Goal: Task Accomplishment & Management: Use online tool/utility

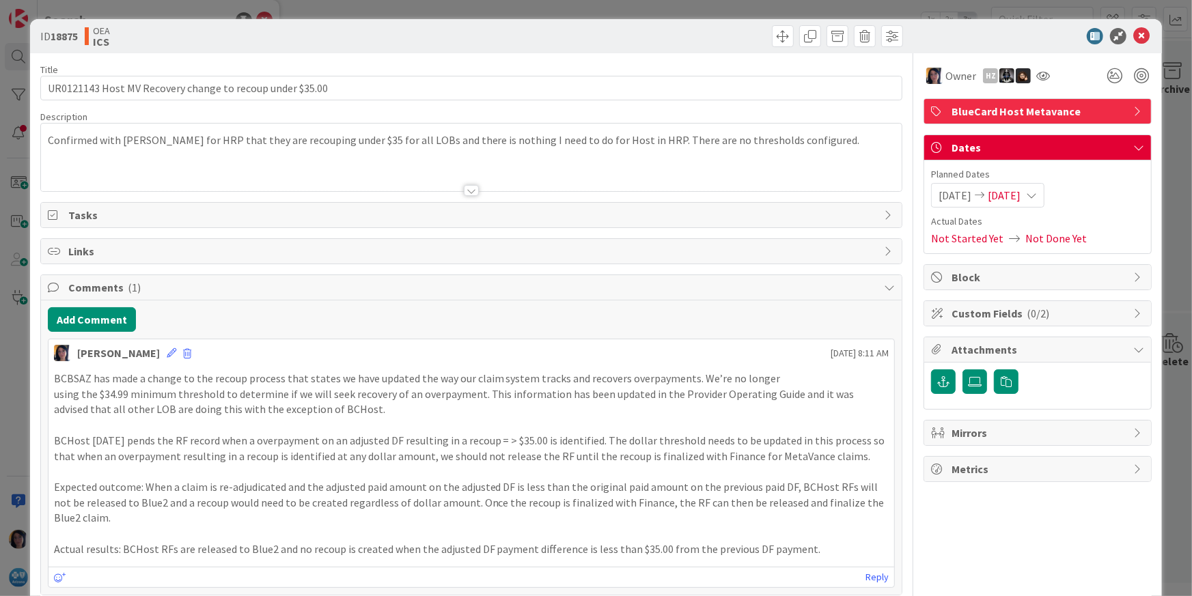
click at [1133, 34] on icon at bounding box center [1141, 36] width 16 height 16
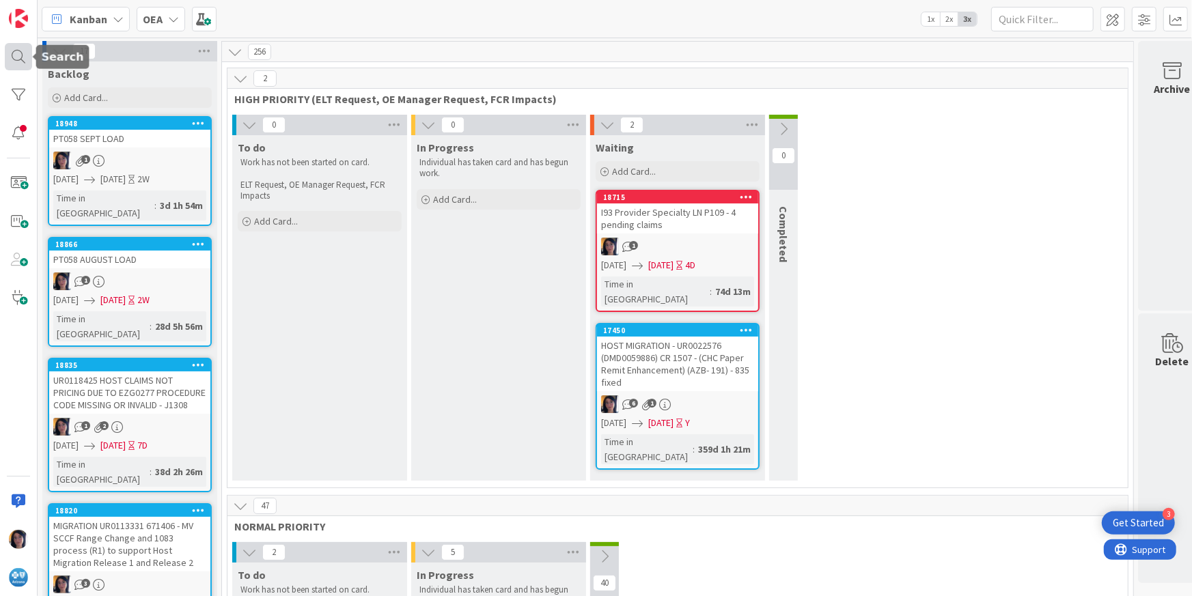
click at [20, 59] on div at bounding box center [18, 56] width 27 height 27
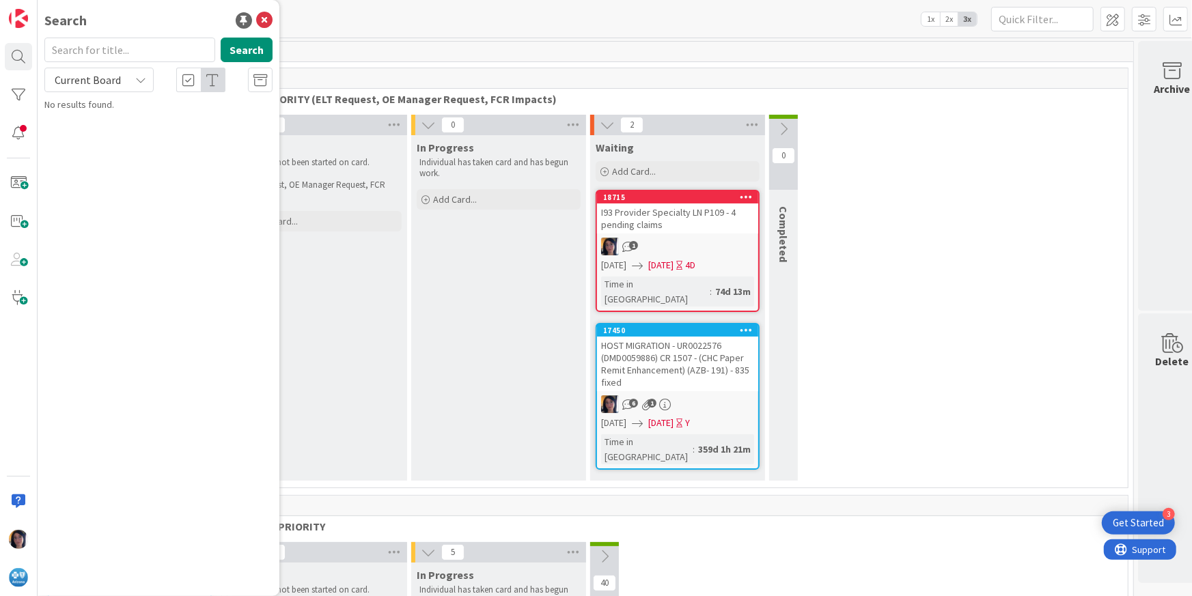
click at [91, 52] on input "text" at bounding box center [129, 50] width 171 height 25
type input "retransmit"
click at [88, 81] on span "Current Board" at bounding box center [88, 80] width 66 height 14
click at [82, 111] on span "Current Board" at bounding box center [123, 112] width 142 height 20
click at [85, 75] on span "Current Board" at bounding box center [88, 80] width 66 height 14
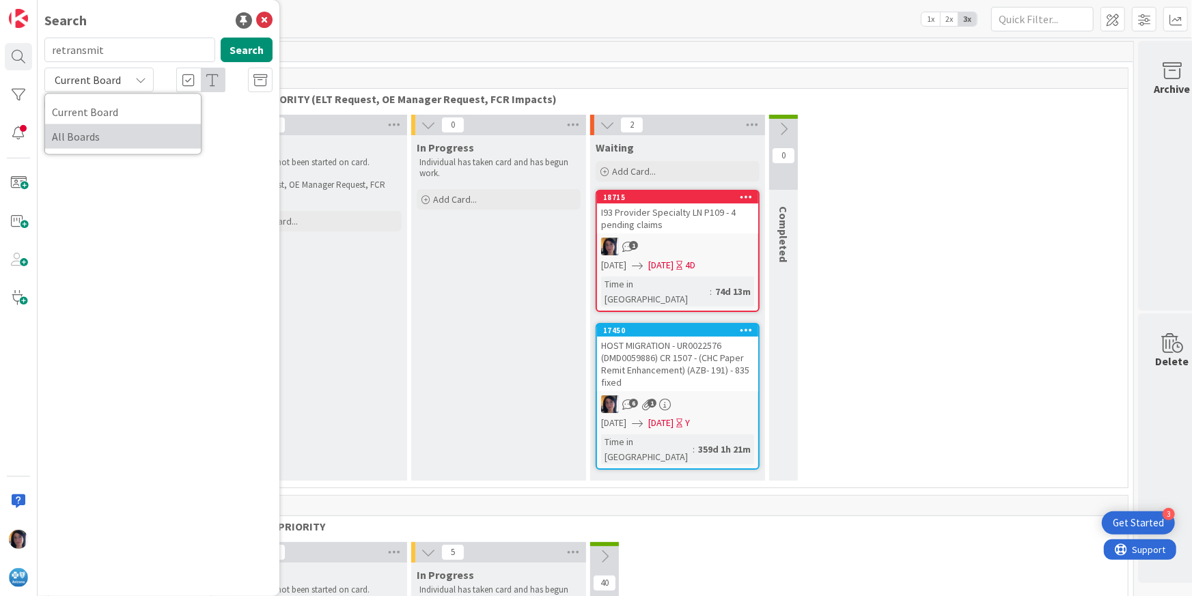
click at [83, 134] on span "All Boards" at bounding box center [123, 136] width 142 height 20
click at [245, 51] on button "Search" at bounding box center [247, 50] width 52 height 25
click at [251, 78] on div at bounding box center [260, 80] width 25 height 25
click at [175, 136] on span "[PERSON_NAME] to the HP on 530202224431943; Banner clms" at bounding box center [147, 141] width 167 height 27
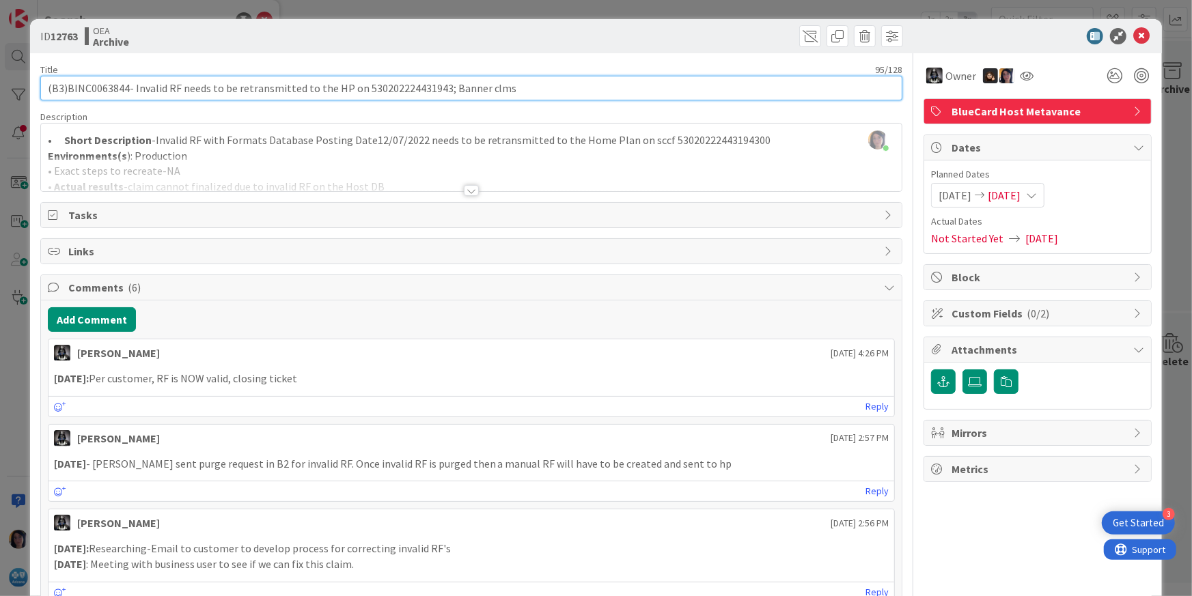
click at [104, 88] on input "(B3)BINC0063844- Invalid RF needs to be retransmitted to the HP on 530202224431…" at bounding box center [471, 88] width 863 height 25
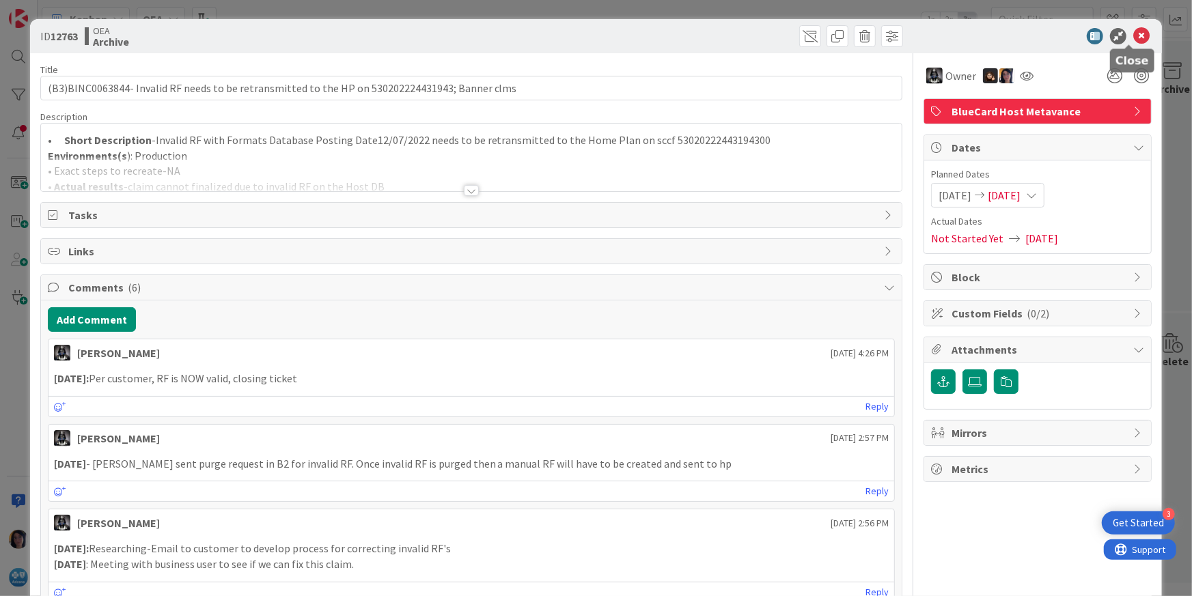
click at [1133, 35] on icon at bounding box center [1141, 36] width 16 height 16
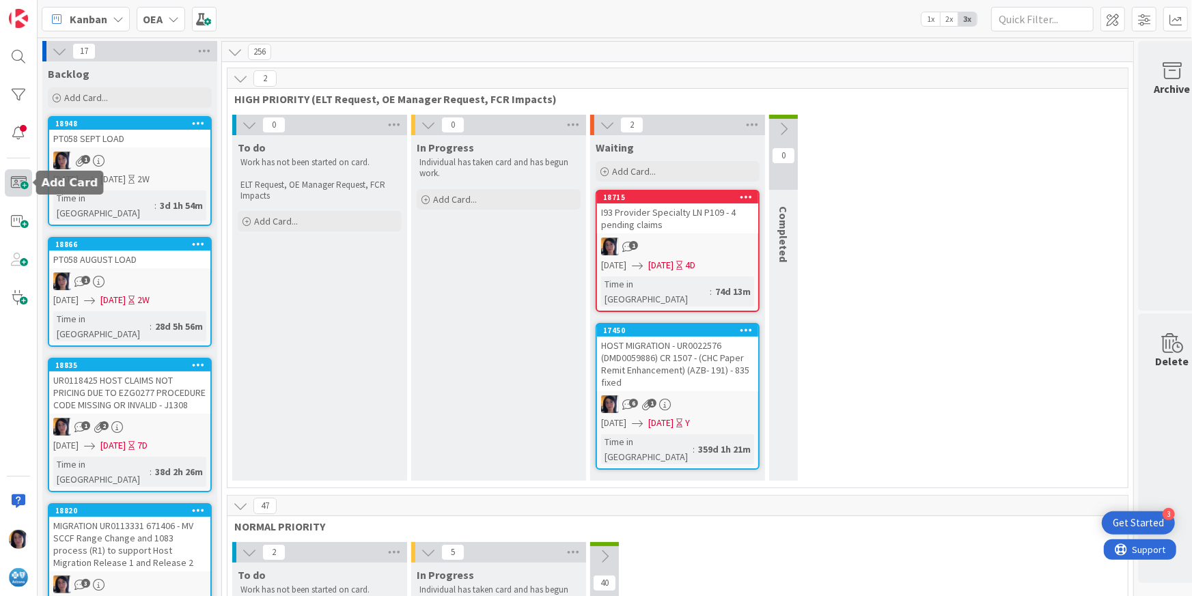
click at [20, 187] on span at bounding box center [18, 182] width 27 height 27
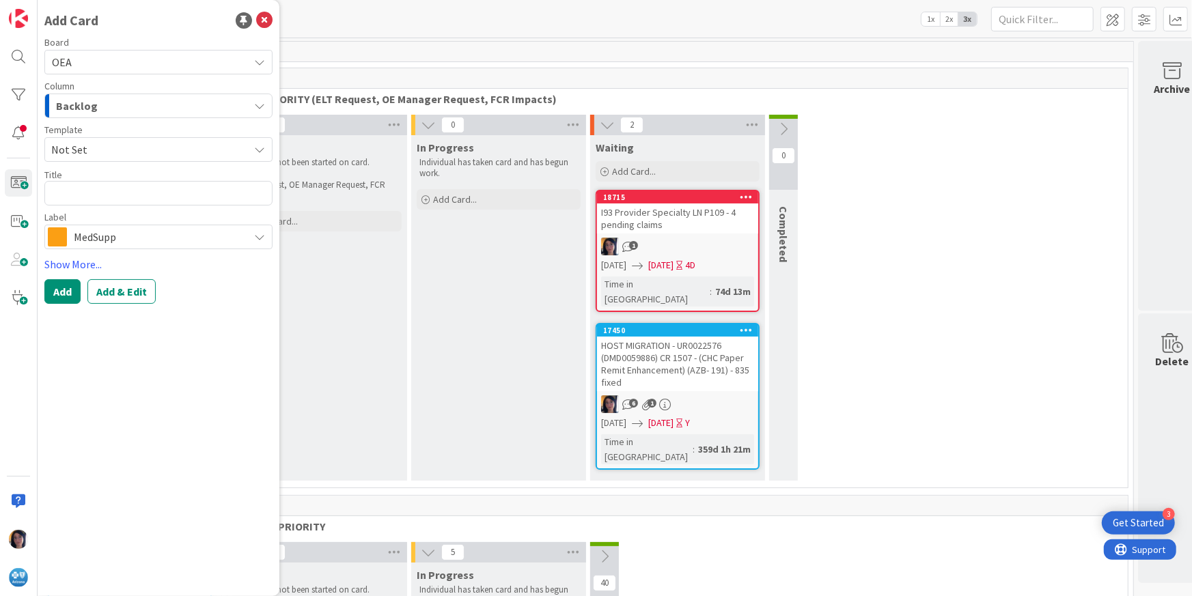
click at [126, 196] on textarea at bounding box center [158, 193] width 228 height 25
type textarea "x"
type textarea "H"
type textarea "x"
type textarea "HP"
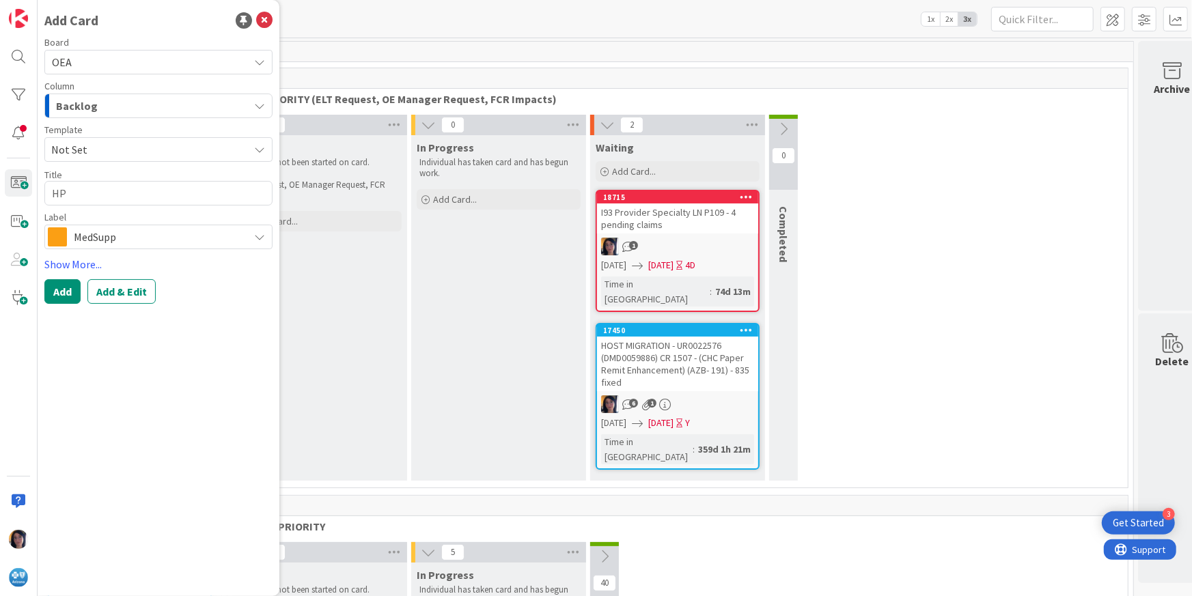
type textarea "x"
type textarea "HPR"
type textarea "x"
type textarea "HPR"
type textarea "x"
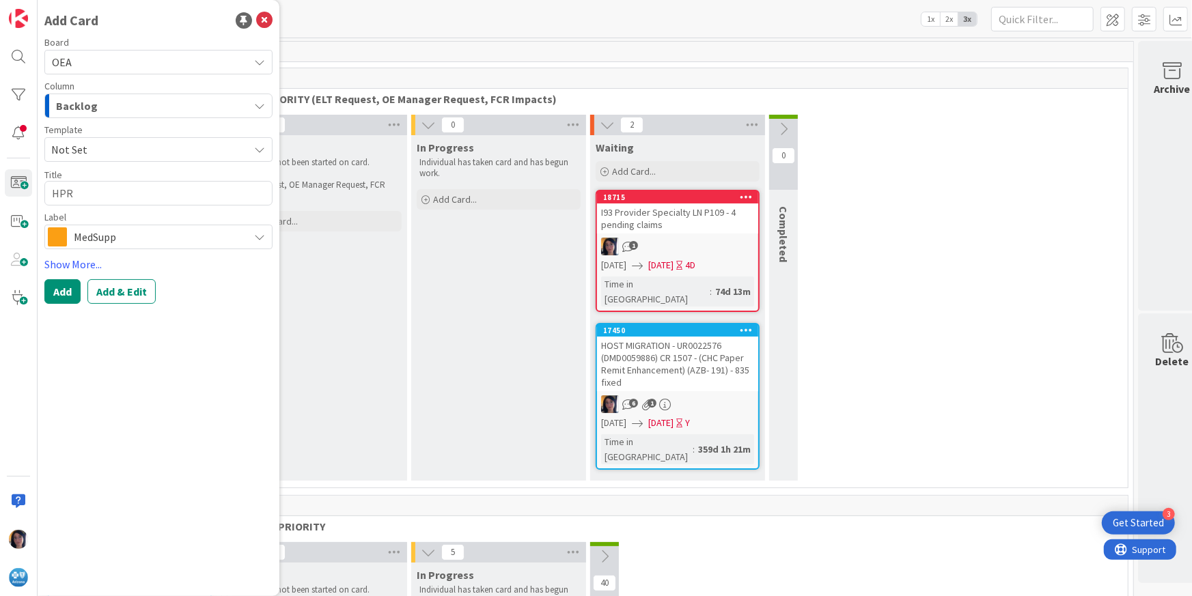
type textarea "HPR H"
type textarea "x"
type textarea "HPR HO"
type textarea "x"
type textarea "HPR HOS"
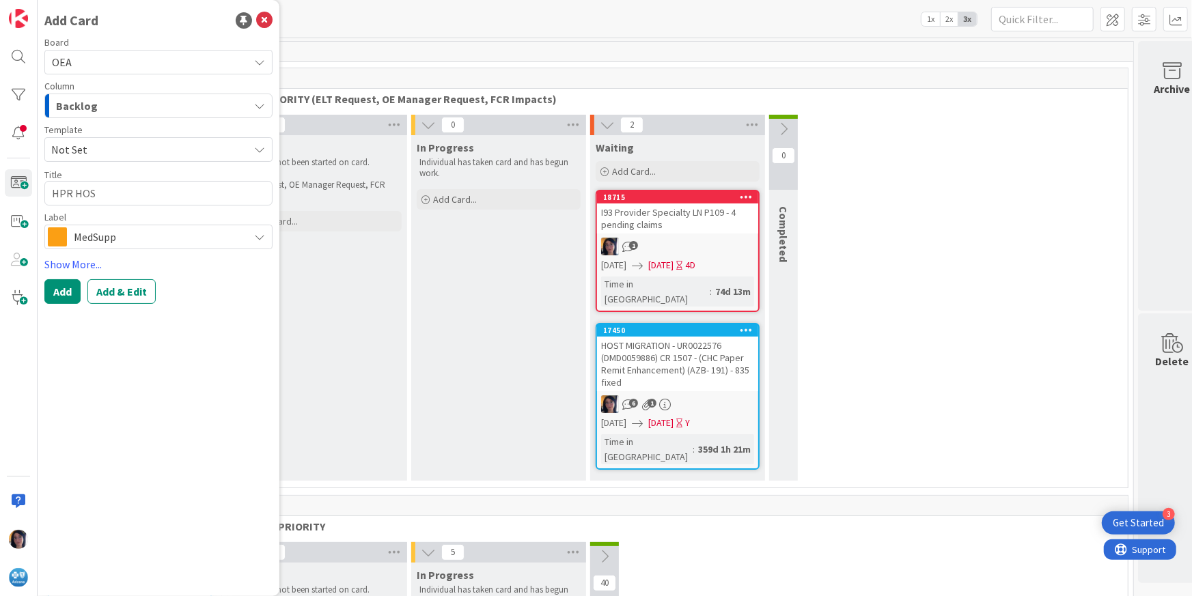
type textarea "x"
type textarea "HPR HOST"
type textarea "x"
type textarea "HPR HOST"
type textarea "x"
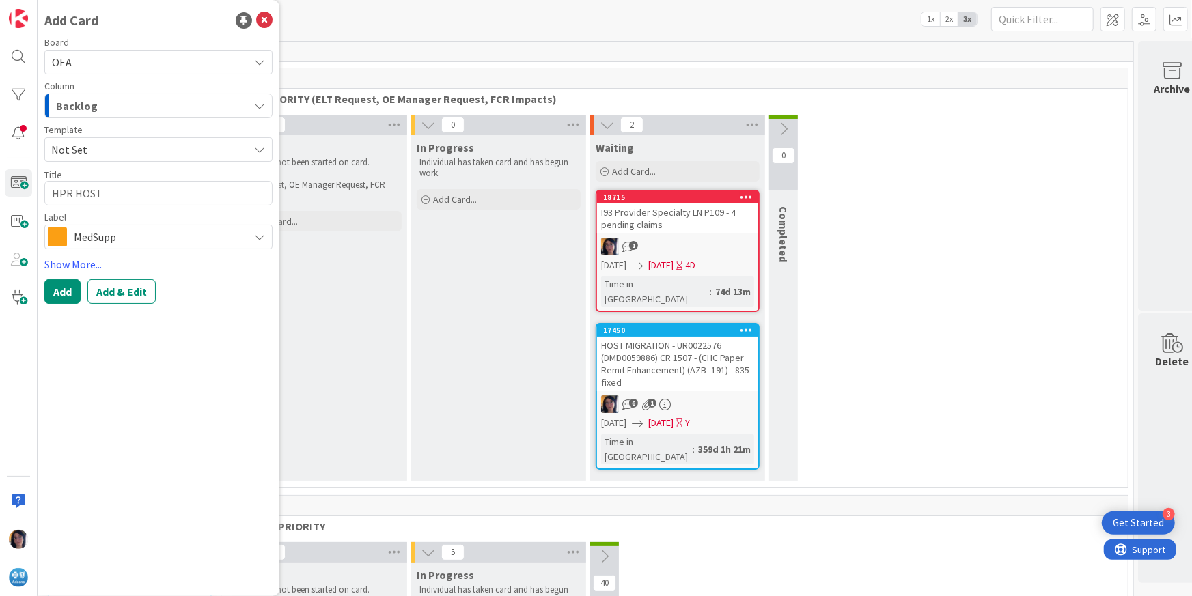
type textarea "HPR HOST"
type textarea "x"
type textarea "HPR HOS"
type textarea "x"
type textarea "HPR HO"
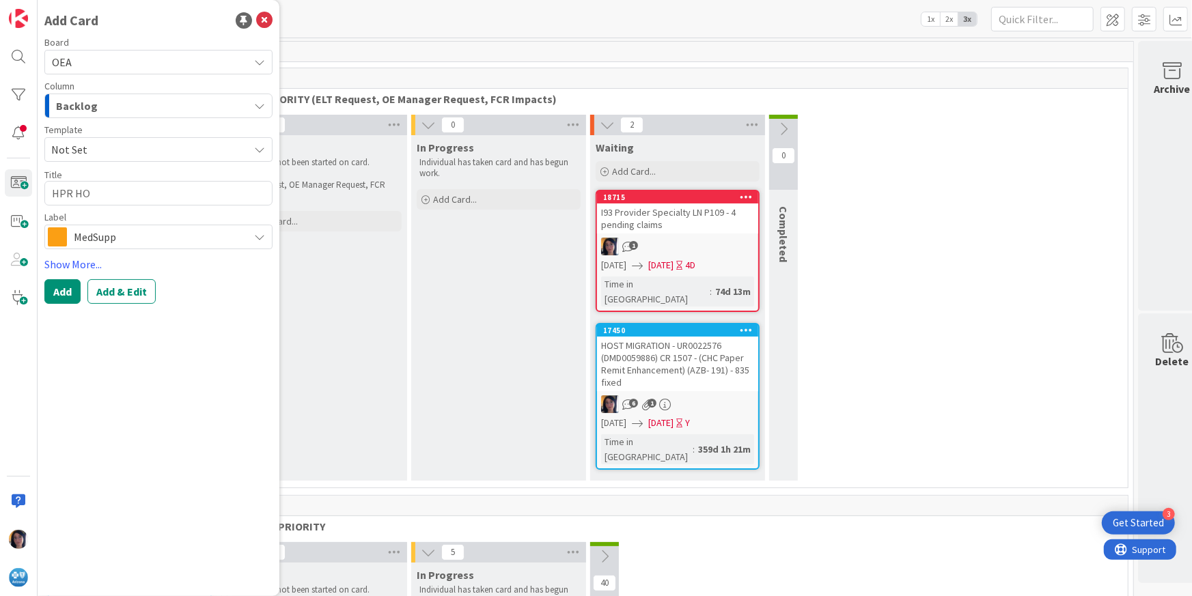
type textarea "x"
type textarea "HPR H"
type textarea "x"
type textarea "HPR"
type textarea "x"
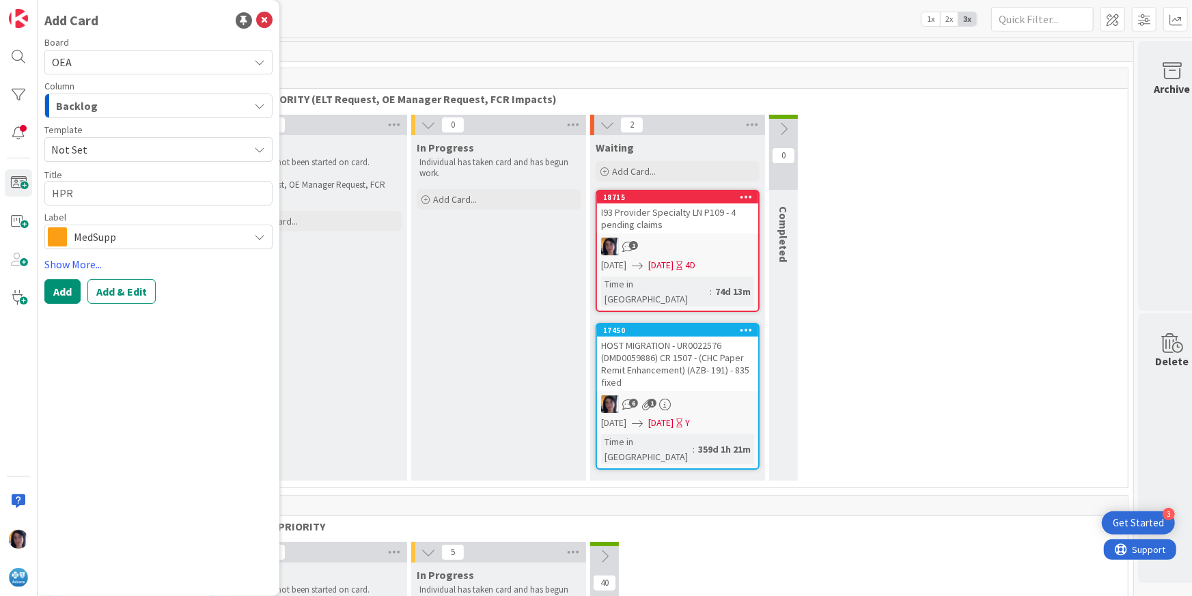
type textarea "HPR"
type textarea "x"
type textarea "HP"
type textarea "x"
type textarea "H"
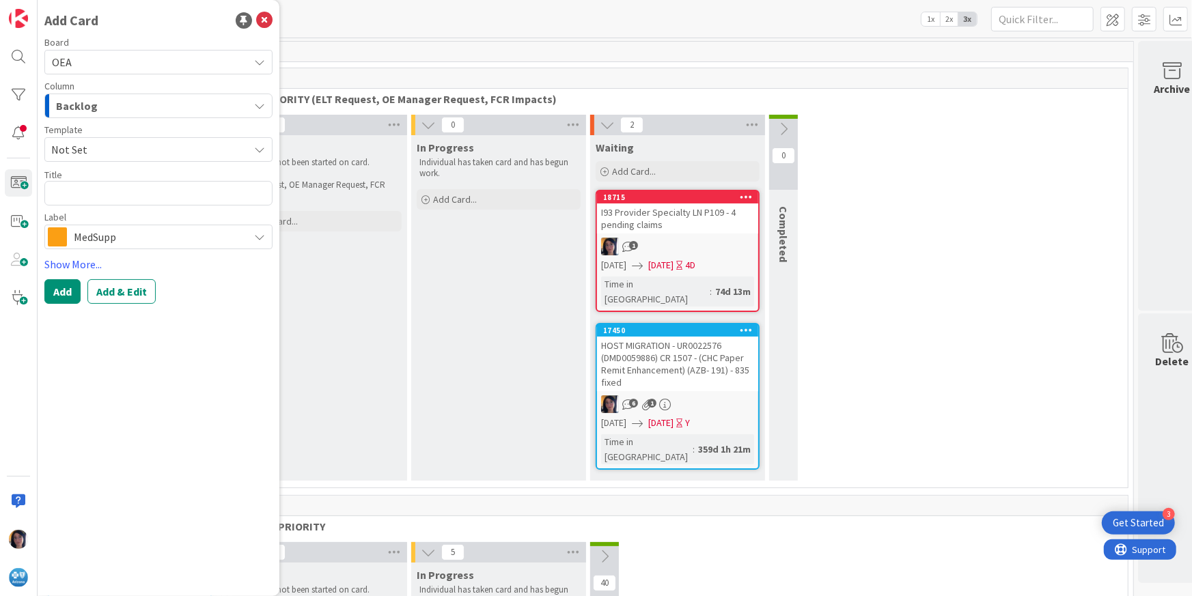
type textarea "x"
type textarea "H"
type textarea "x"
type textarea "HO"
type textarea "x"
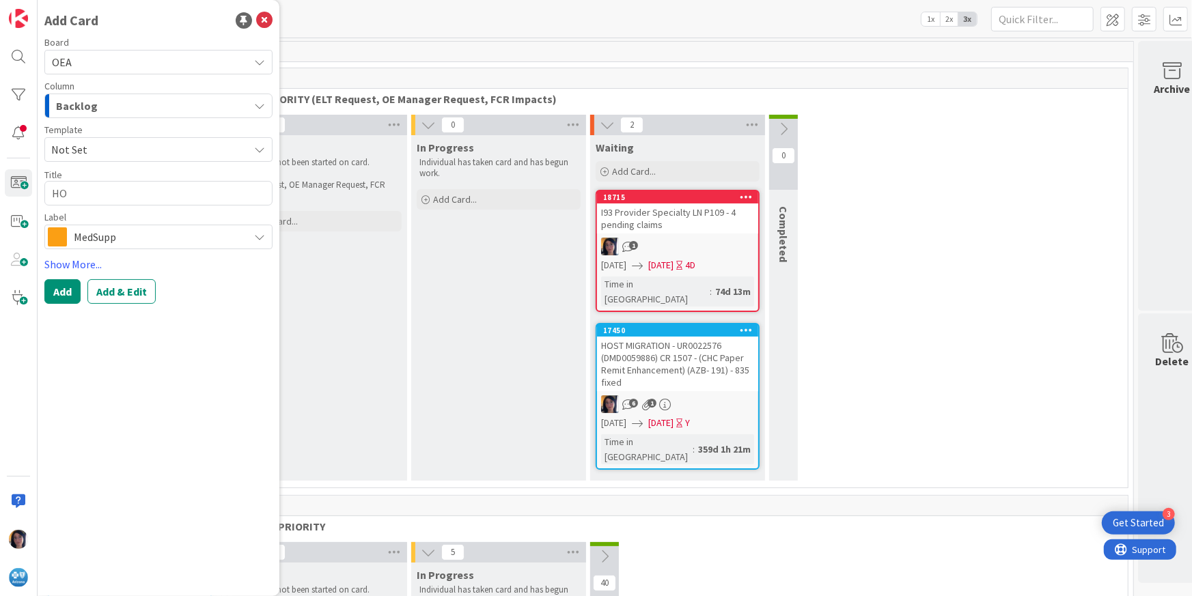
type textarea "HOS"
type textarea "x"
type textarea "HOST"
type textarea "x"
type textarea "HOST"
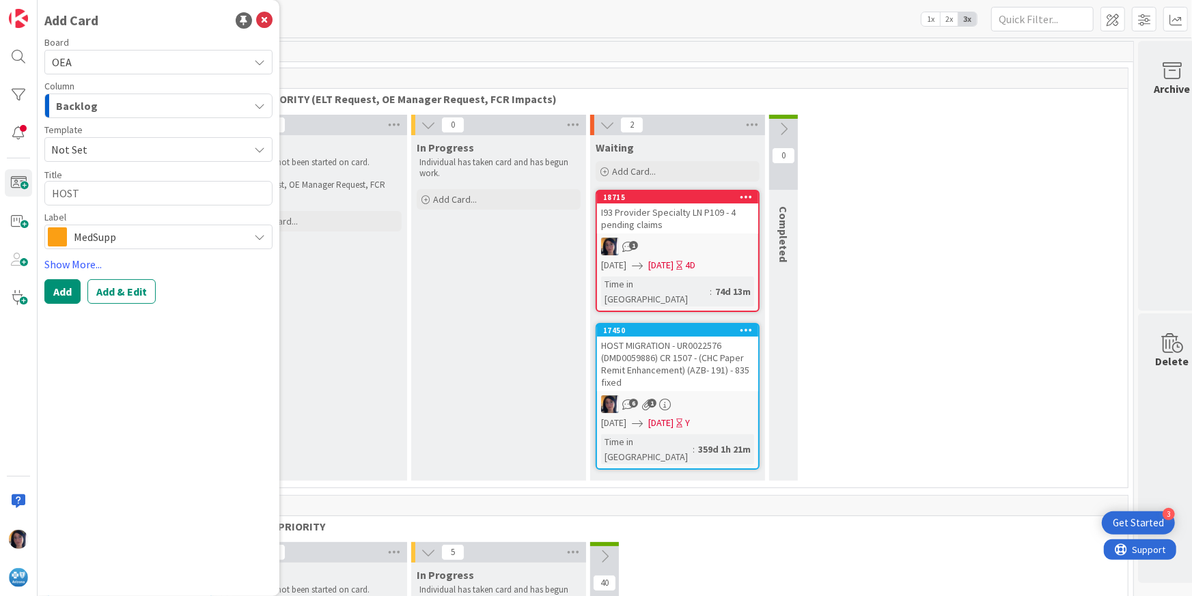
type textarea "x"
type textarea "HOST H"
type textarea "x"
type textarea "HOST HR"
type textarea "x"
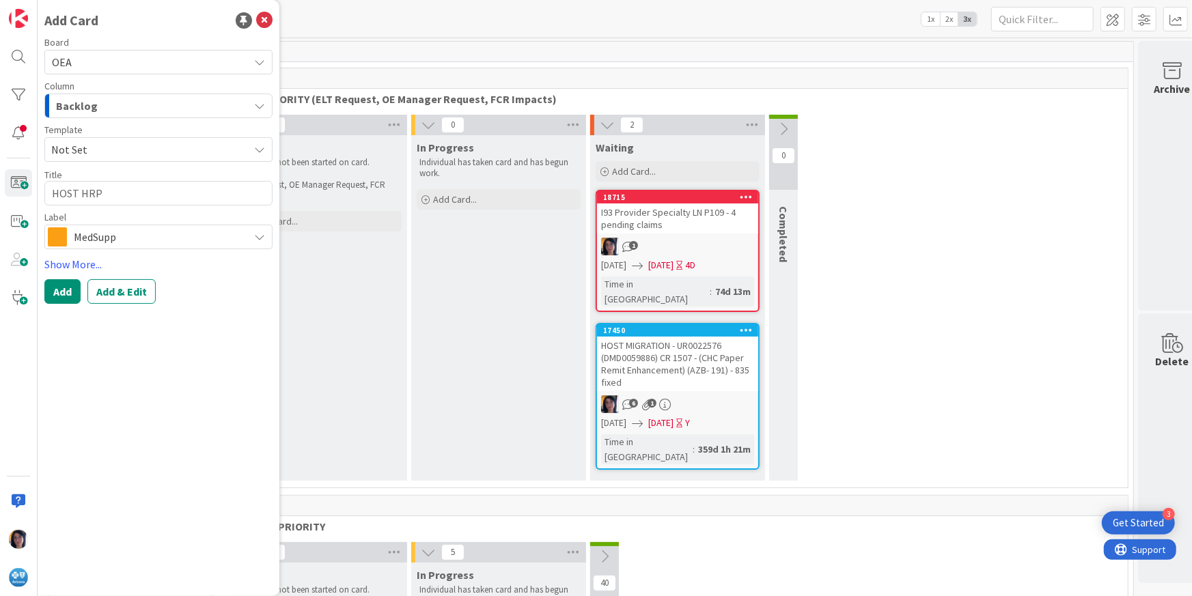
type textarea "HOST HRP"
type textarea "x"
type textarea "HOST HRP C"
type textarea "x"
type textarea "HOST HRP CA"
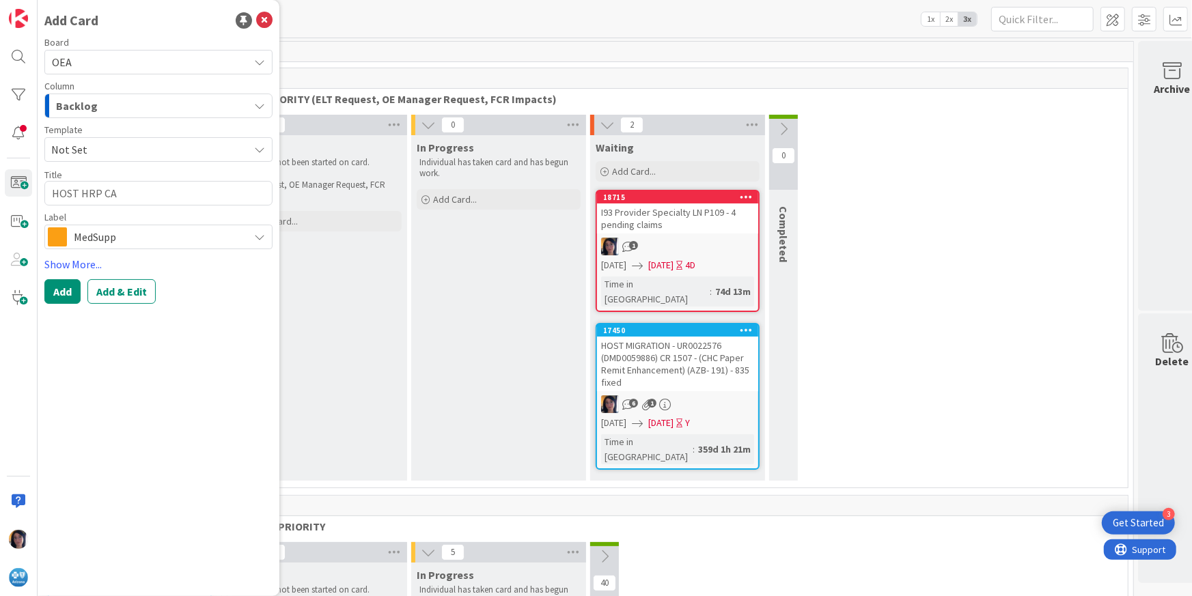
type textarea "x"
type textarea "HOST HRP CAN"
type textarea "x"
type textarea "HOST HRP CANL"
type textarea "x"
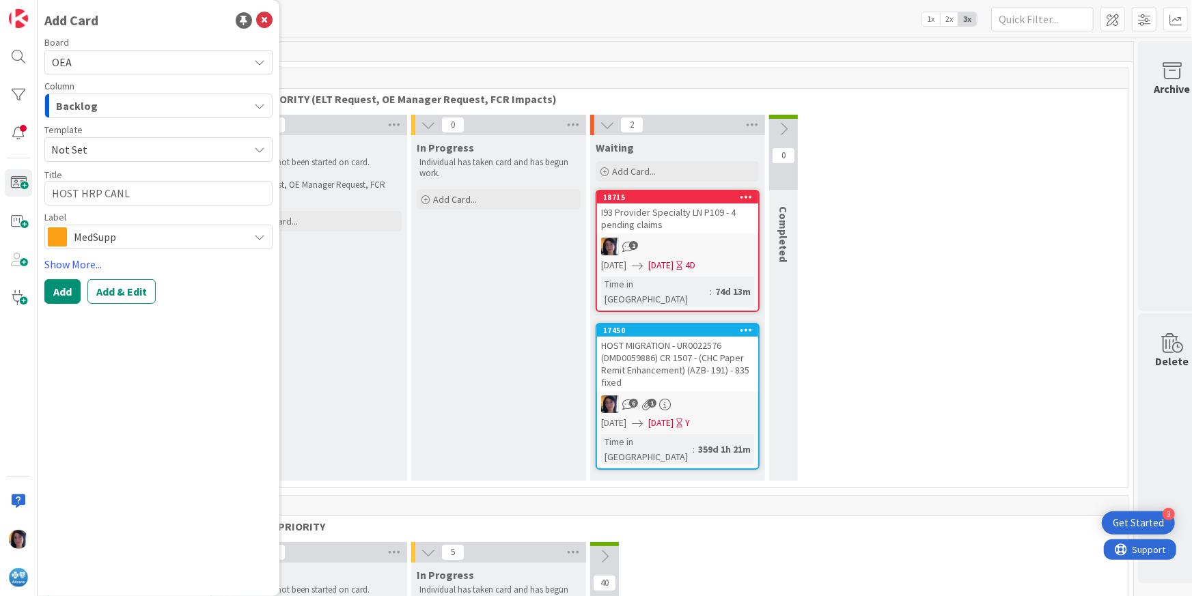
type textarea "HOST HRP CAN"
type textarea "x"
type textarea "HOST HRP CANE"
type textarea "x"
type textarea "HOST HRP CAN"
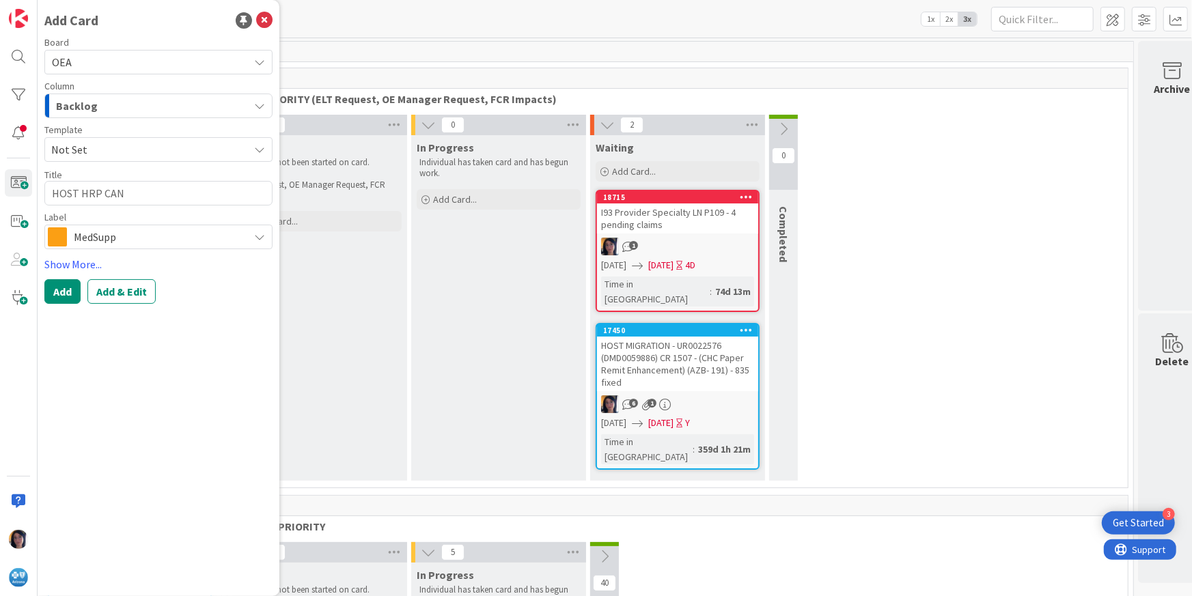
type textarea "x"
type textarea "HOST HRP CANC"
type textarea "x"
type textarea "HOST HRP CANCE"
type textarea "x"
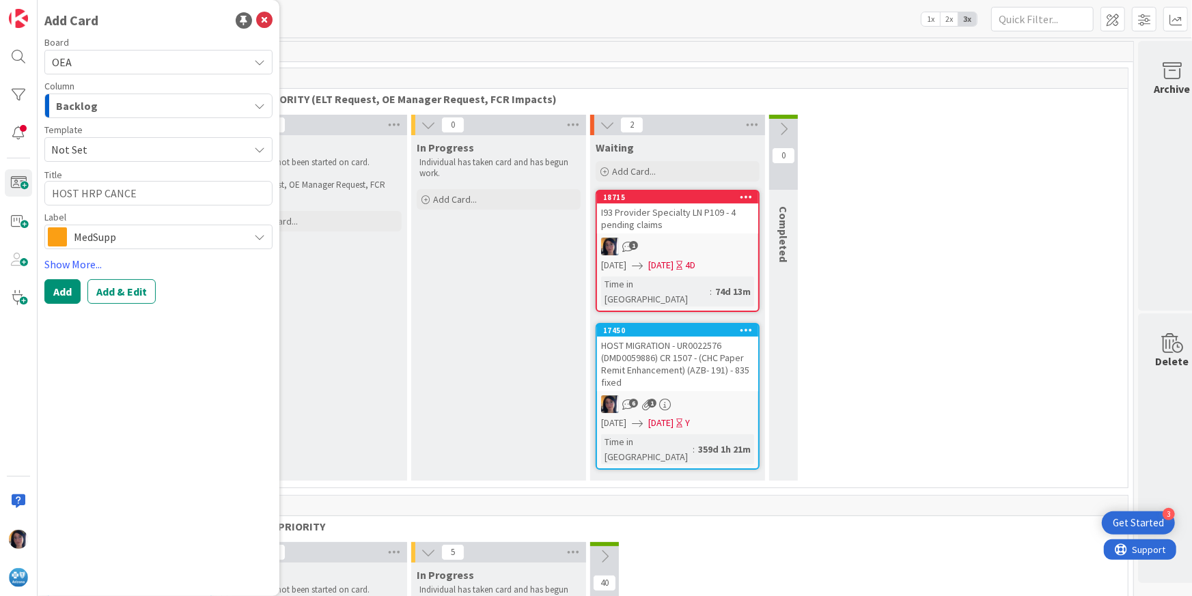
type textarea "HOST HRP CANCEL"
type textarea "x"
type textarea "HOST HRP CANCELA"
type textarea "x"
type textarea "HOST HRP CANCELAT"
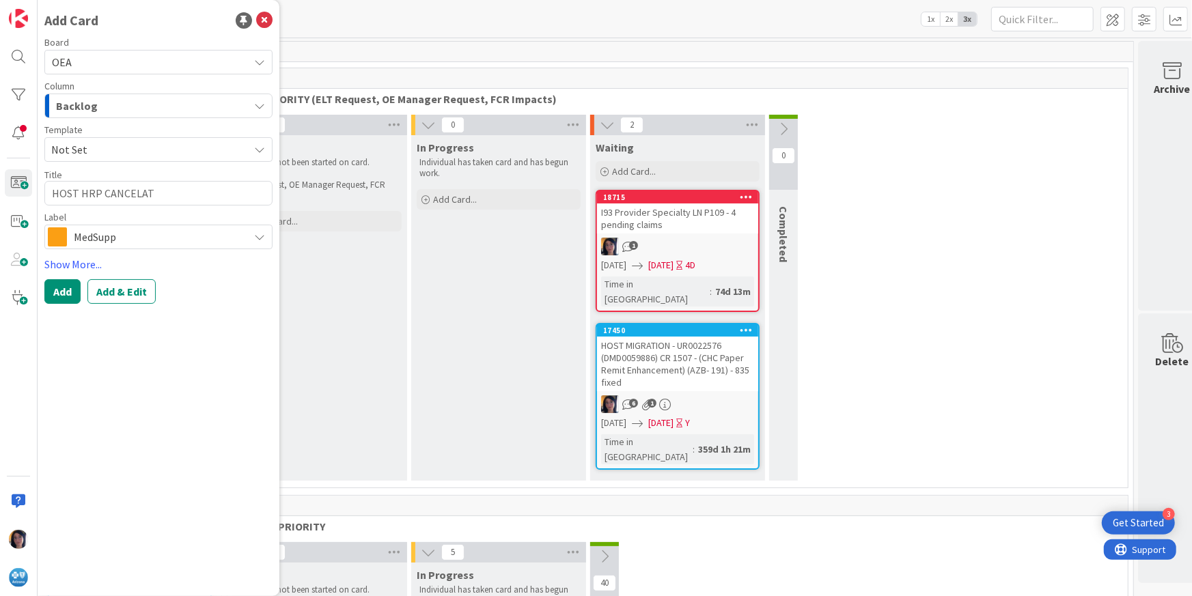
type textarea "x"
type textarea "HOST HRP CANCELATI"
type textarea "x"
type textarea "HOST HRP CANCELATIO"
type textarea "x"
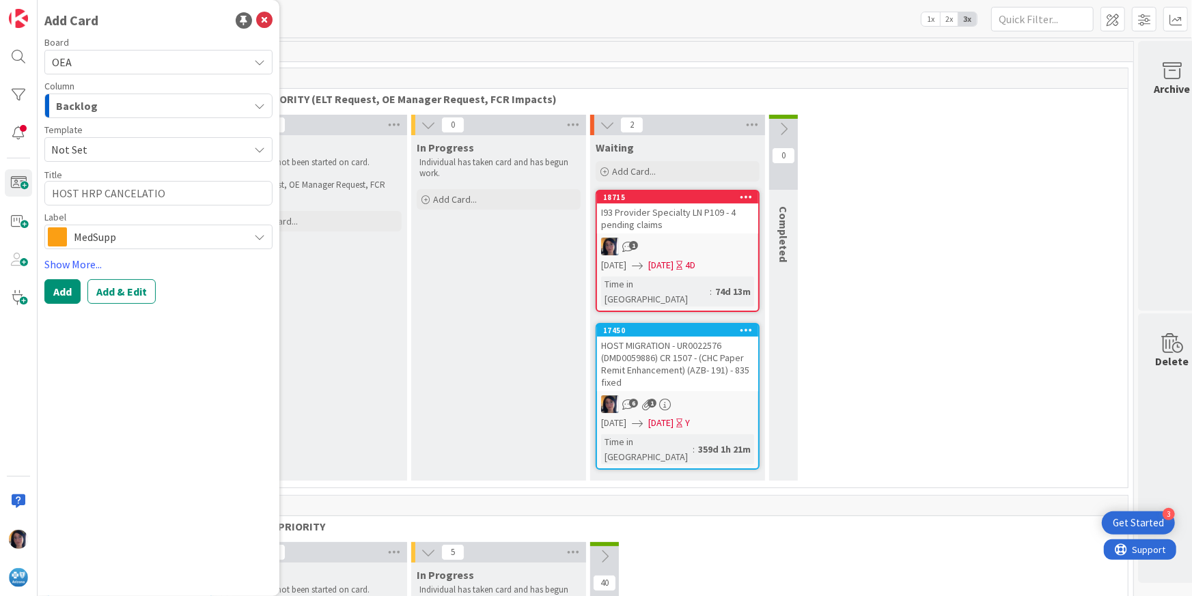
type textarea "HOST HRP CANCELATION"
type textarea "x"
type textarea "HOST HRP CANCELATION"
type textarea "x"
type textarea "HOST HRP CANCELATION R"
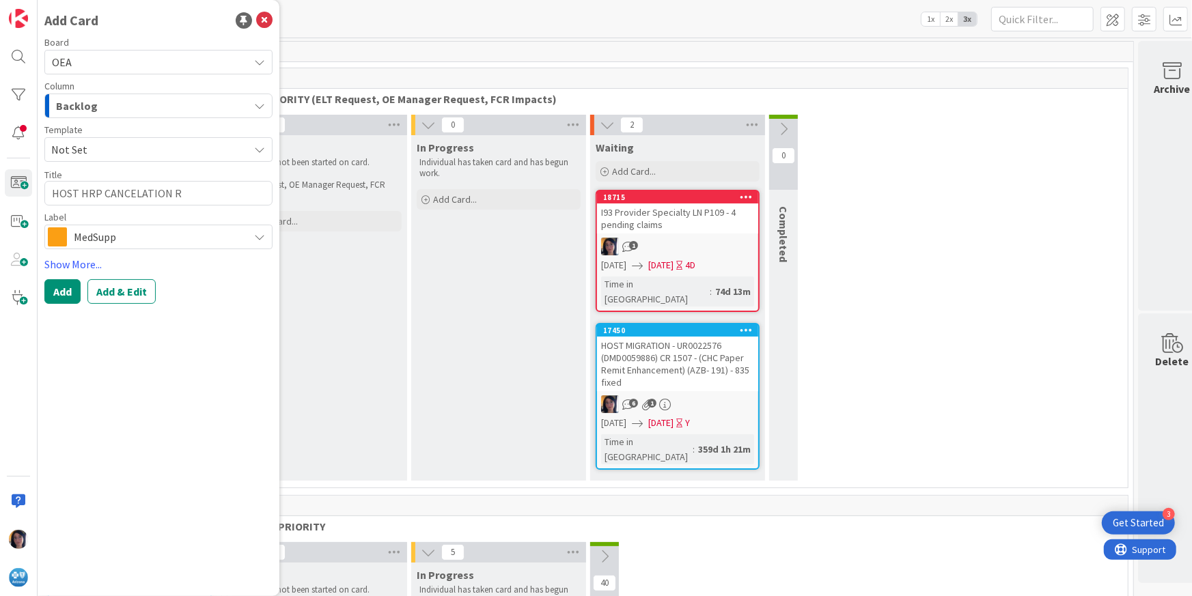
type textarea "x"
type textarea "HOST HRP CANCELATION RE"
type textarea "x"
type textarea "HOST HRP CANCELATION REQ"
type textarea "x"
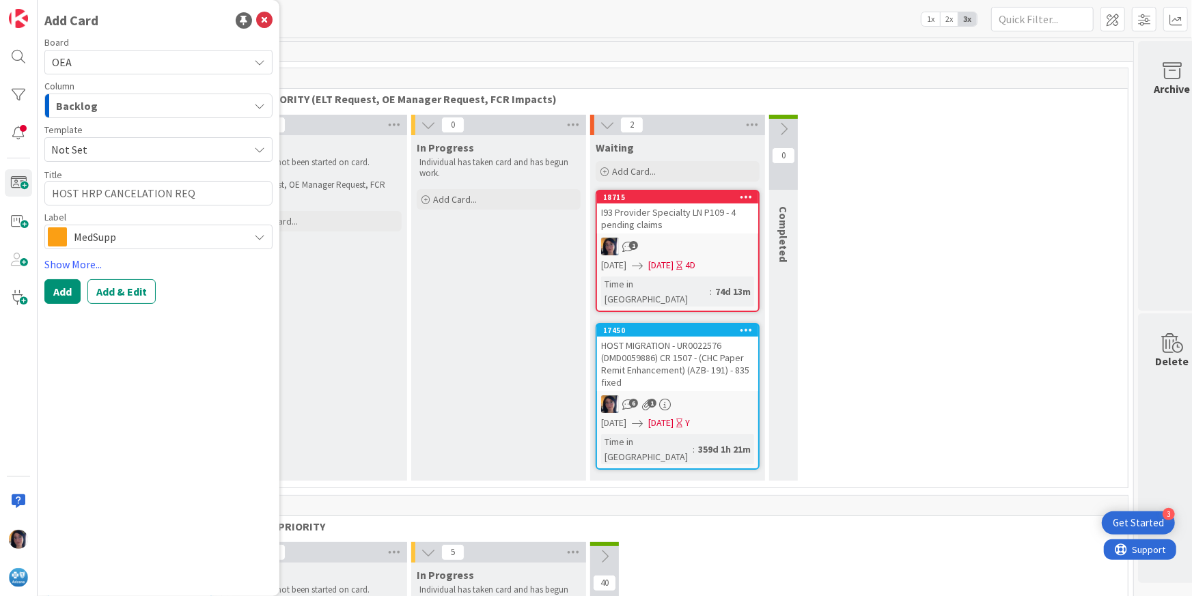
type textarea "HOST HRP CANCELATION REQU"
type textarea "x"
type textarea "HOST HRP CANCELATION REQUE"
type textarea "x"
type textarea "HOST HRP CANCELATION REQUES"
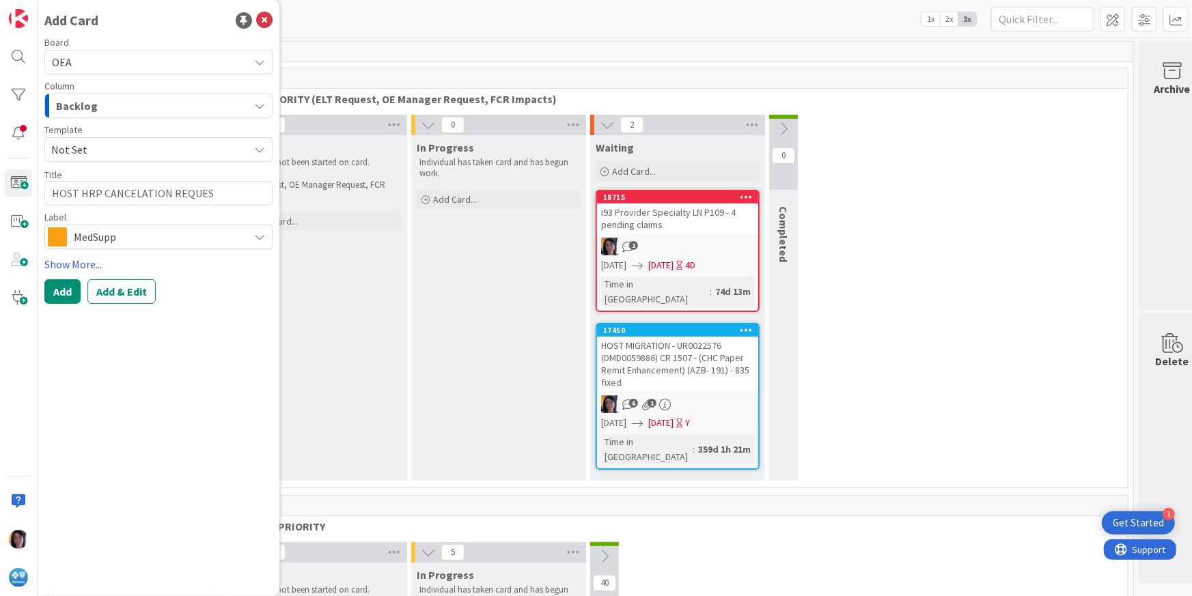
type textarea "x"
type textarea "HOST HRP CANCELATION REQUEST"
type textarea "x"
type textarea "HOST HRP CANCELATION REQUEST"
type textarea "x"
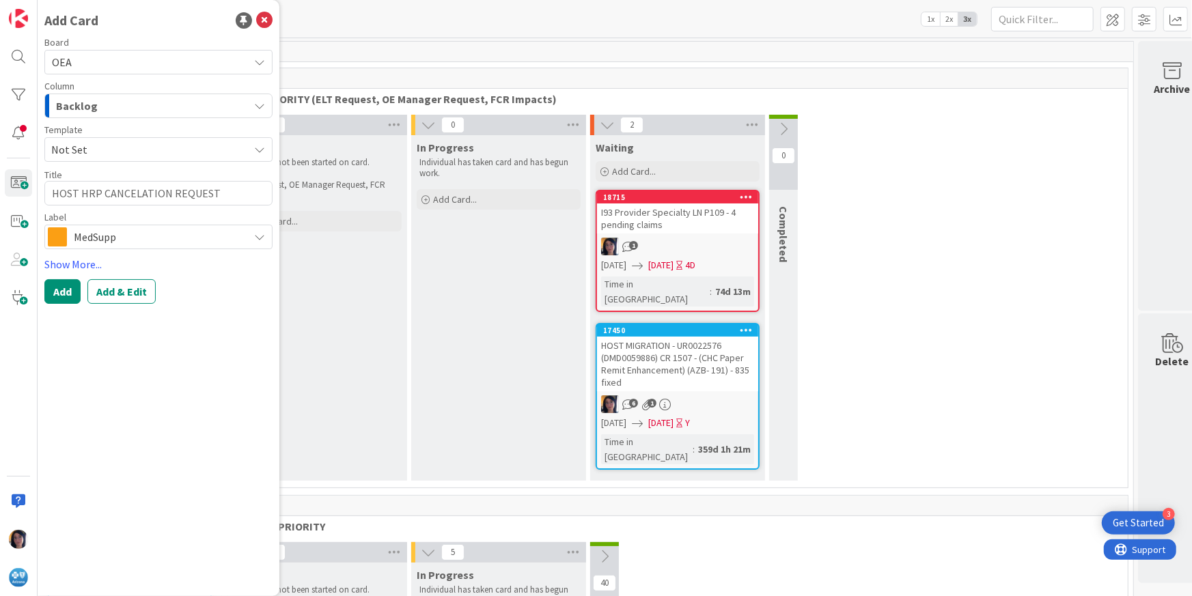
type textarea "HOST HRP CANCELATION REQUEST -"
type textarea "x"
type textarea "HOST HRP CANCELATION REQUEST -"
type textarea "x"
type textarea "HOST HRP CANCELATION REQUEST - 3"
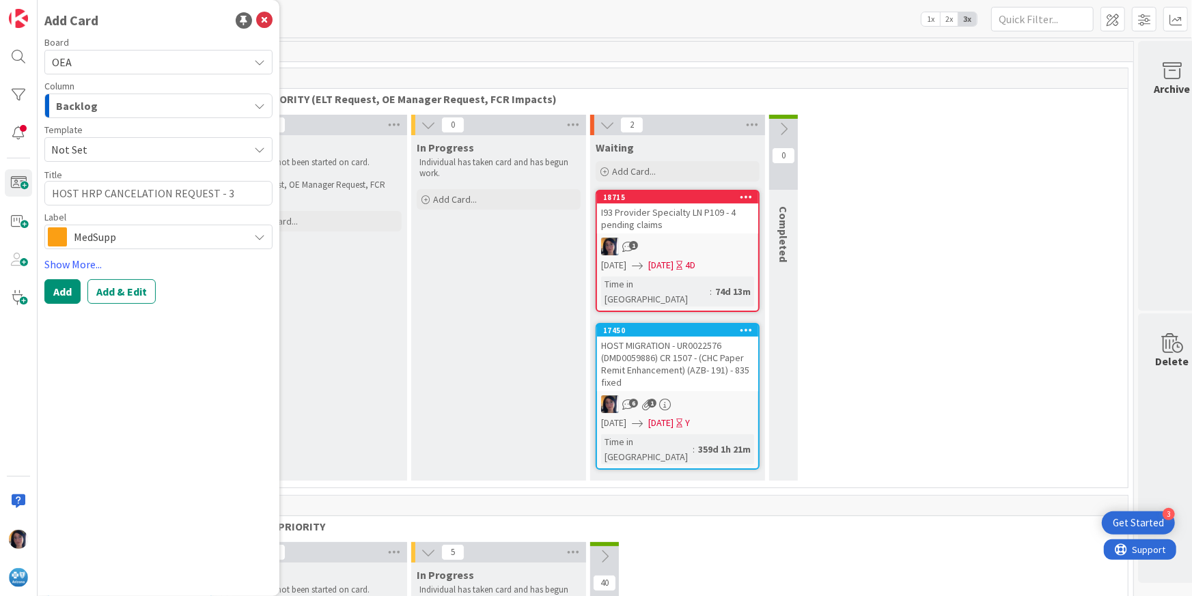
type textarea "x"
type textarea "HOST HRP CANCELATION REQUEST - 3"
type textarea "x"
type textarea "HOST HRP CANCELATION REQUEST - 3 C"
type textarea "x"
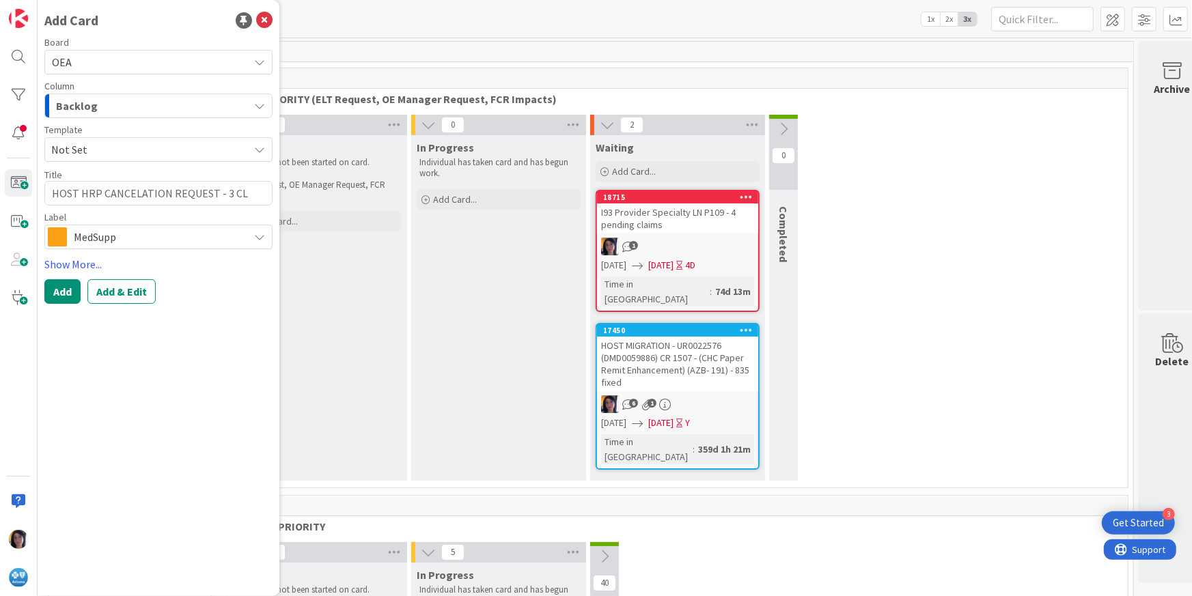
type textarea "HOST HRP CANCELATION REQUEST - 3 CLA"
type textarea "x"
type textarea "HOST HRP CANCELATION REQUEST - 3 CLAI"
type textarea "x"
type textarea "HOST HRP CANCELATION REQUEST - 3 CLAIMS"
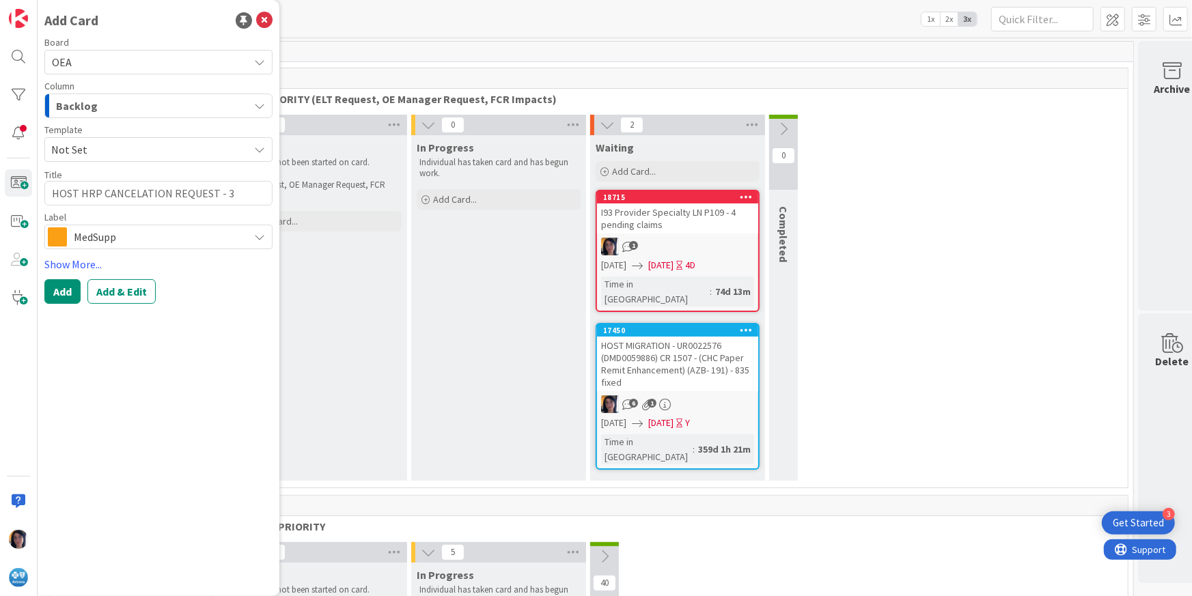
type textarea "x"
type textarea "HOST HRP CANCELATION REQUEST - 3 CLAIMS"
type textarea "x"
type textarea "HOST HRP CANCELATION REQUEST - 3 CLAIMS"
type textarea "x"
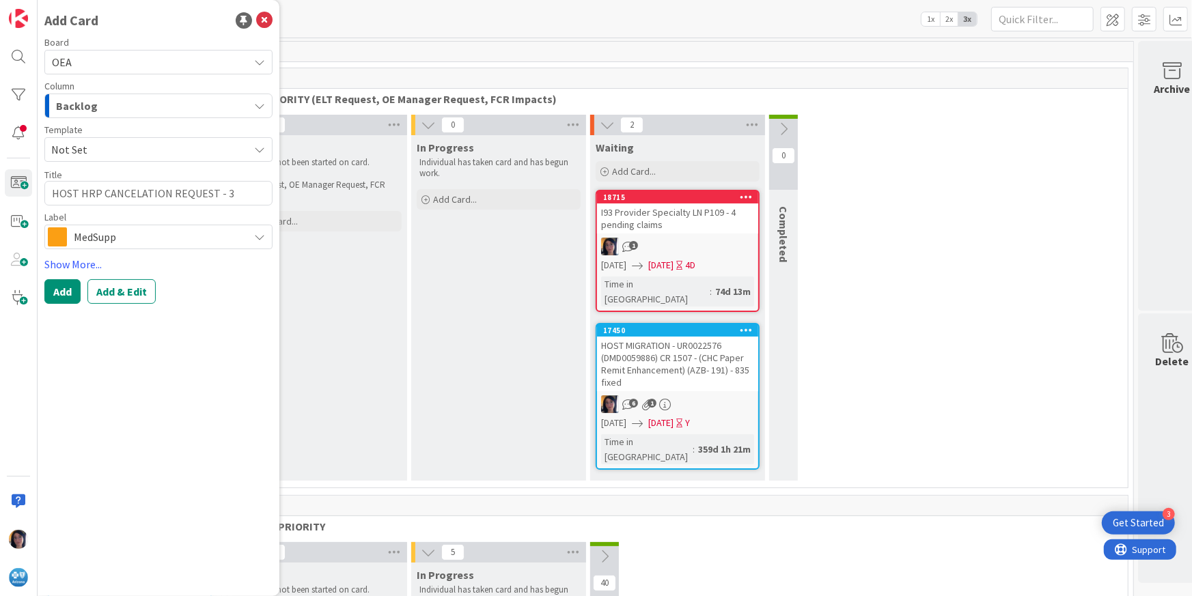
type textarea "HOST HRP CANCELATION REQUEST - 3 CLAIM"
type textarea "x"
type textarea "HOST HRP CANCELATION REQUEST - 3 CLAI"
type textarea "x"
type textarea "HOST HRP CANCELATION REQUEST - 3 CLA"
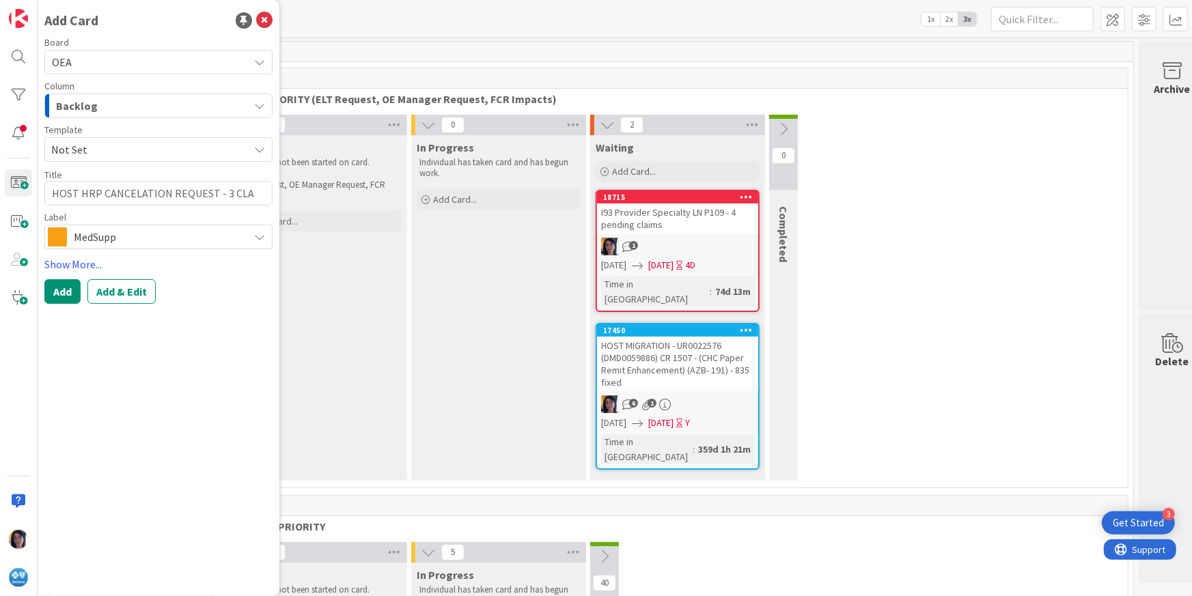
type textarea "x"
type textarea "HOST HRP CANCELATION REQUEST - 3 CL"
type textarea "x"
type textarea "HOST HRP CANCELATION REQUEST - 3 C"
type textarea "x"
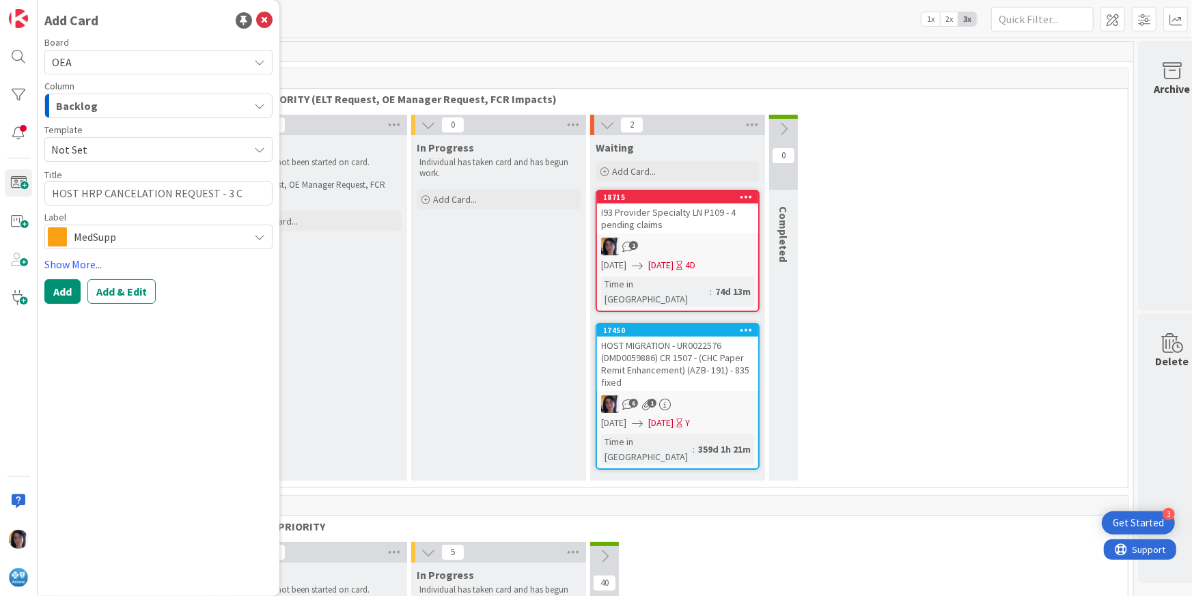
type textarea "HOST HRP CANCELATION REQUEST - 3"
type textarea "x"
type textarea "HOST HRP CANCELATION REQUEST - 3"
type textarea "x"
type textarea "HOST HRP CANCELATION REQUEST -"
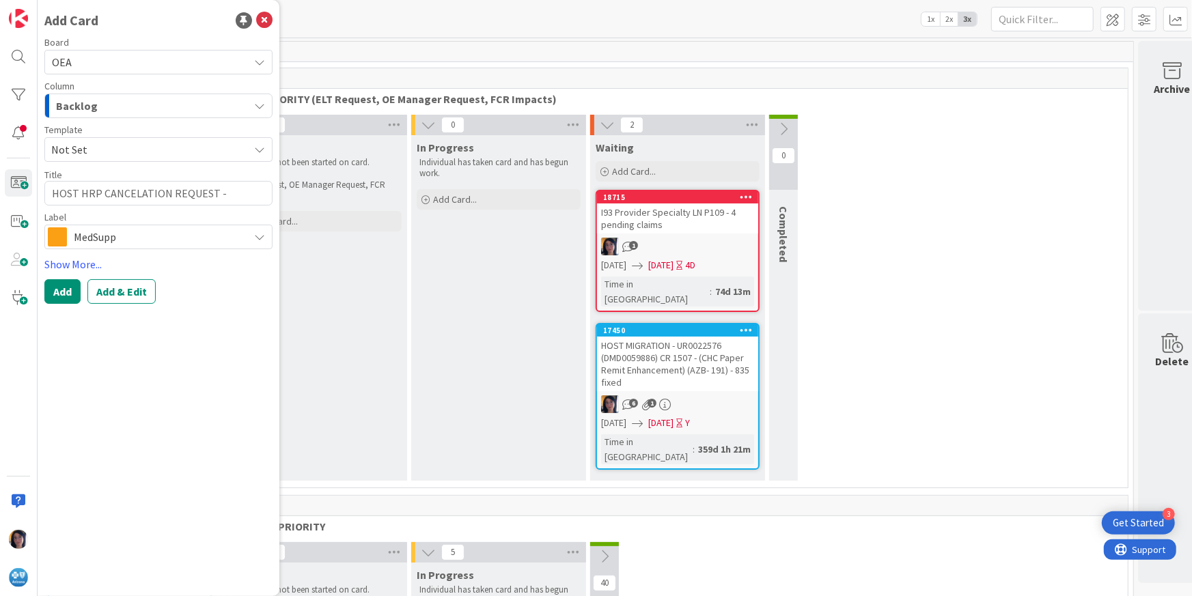
type textarea "x"
type textarea "HOST HRP CANCELATION REQUEST -"
type textarea "x"
type textarea "HOST HRP CANCELATION REQUEST"
click at [106, 242] on span "MedSupp" at bounding box center [158, 236] width 168 height 19
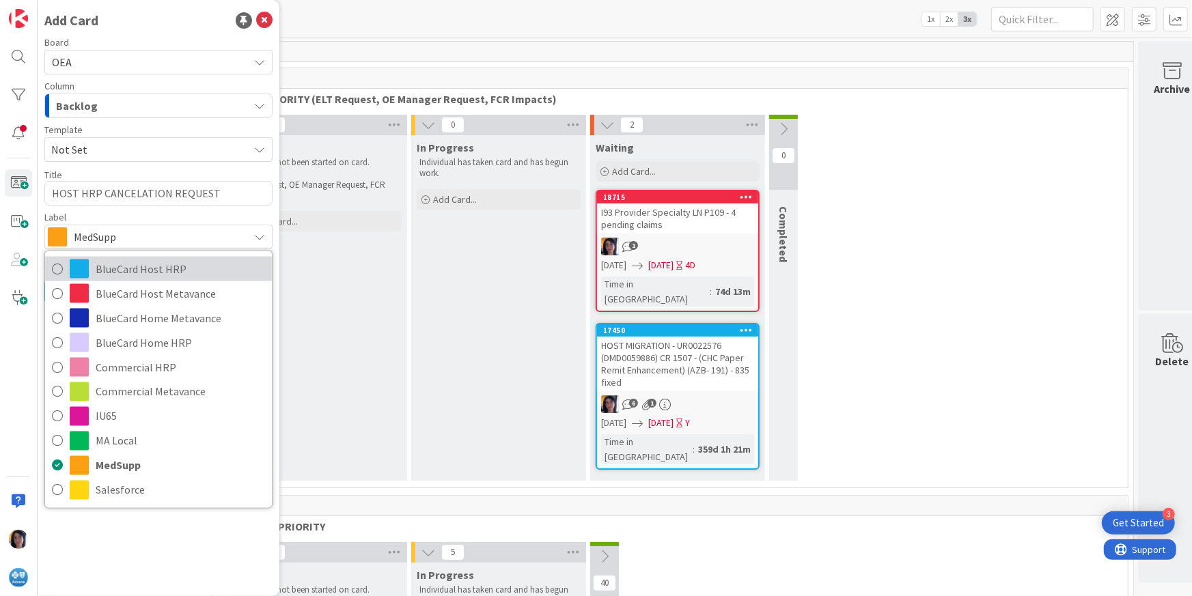
click at [154, 273] on span "BlueCard Host HRP" at bounding box center [180, 269] width 169 height 20
type textarea "x"
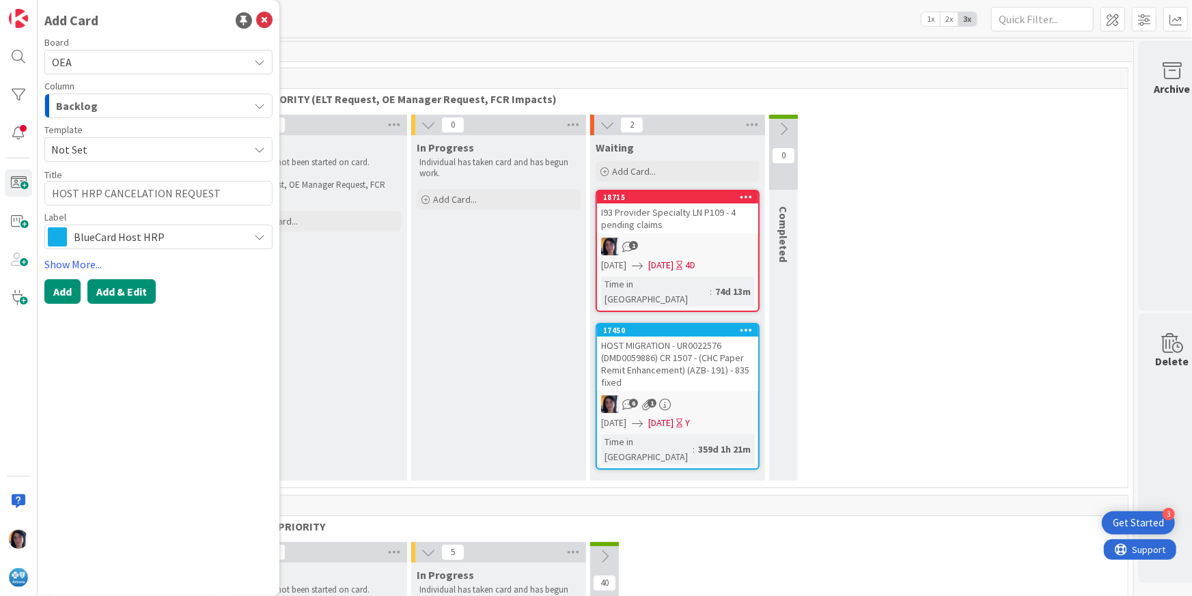
click at [111, 294] on button "Add & Edit" at bounding box center [121, 291] width 68 height 25
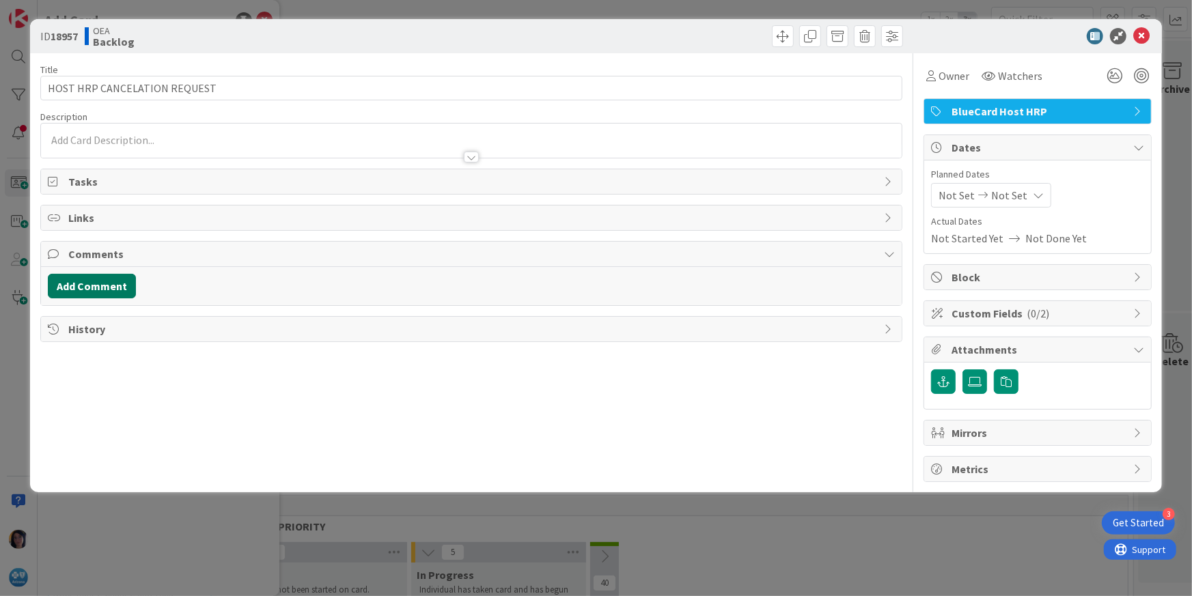
click at [102, 283] on button "Add Comment" at bounding box center [92, 286] width 88 height 25
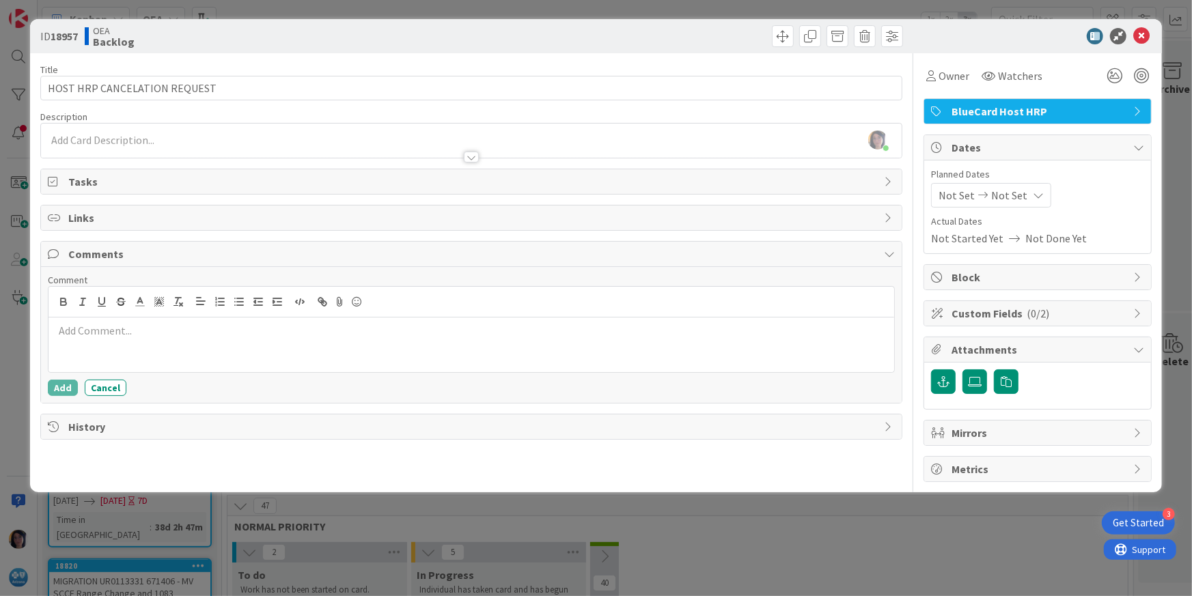
click at [85, 323] on p at bounding box center [471, 331] width 835 height 16
click at [374, 333] on p "202511300129510 - cancel the latest version with bluecard status =" at bounding box center [471, 331] width 835 height 16
click at [57, 351] on p at bounding box center [471, 347] width 835 height 16
drag, startPoint x: 79, startPoint y: 467, endPoint x: 85, endPoint y: 442, distance: 26.0
click at [79, 467] on div "Title 29 / 128 HOST HRP CANCELATION REQUEST Description [PERSON_NAME] just join…" at bounding box center [471, 267] width 863 height 429
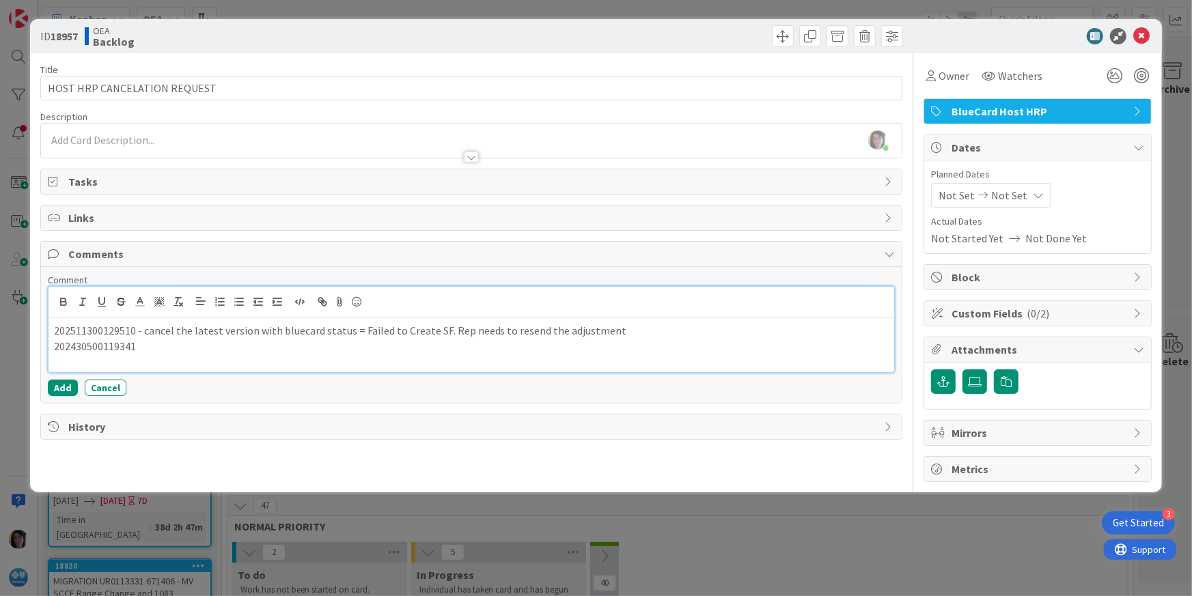
click at [154, 337] on p "202511300129510 - cancel the latest version with bluecard status = Failed to Cr…" at bounding box center [471, 331] width 835 height 16
click at [120, 366] on div "202511300129510 - cancel the latest version with bluecard status = Failed to Cr…" at bounding box center [472, 345] width 846 height 55
click at [147, 363] on div "202511300129510 - cancel the latest version with bluecard status = Failed to Cr…" at bounding box center [472, 345] width 846 height 55
drag, startPoint x: 137, startPoint y: 331, endPoint x: 624, endPoint y: 325, distance: 486.4
click at [624, 325] on p "202511300129510 - cancel the latest version with bluecard status = Failed to Cr…" at bounding box center [471, 331] width 835 height 16
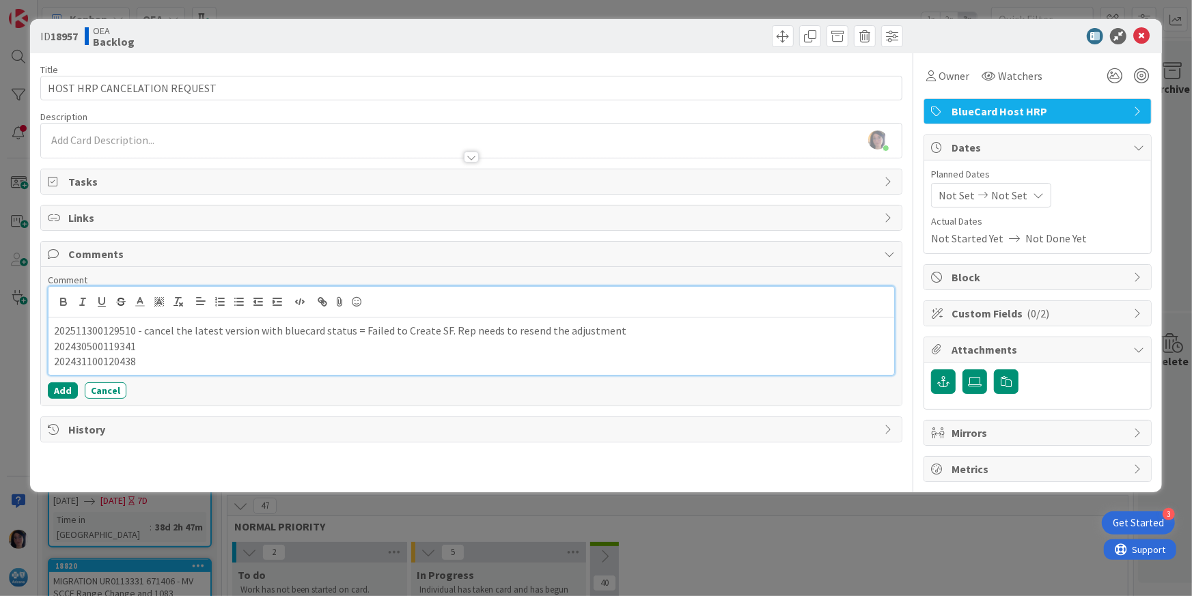
copy p "- cancel the latest version with bluecard status = Failed to Create SF. Rep nee…"
click at [179, 347] on p "202430500119341" at bounding box center [471, 347] width 835 height 16
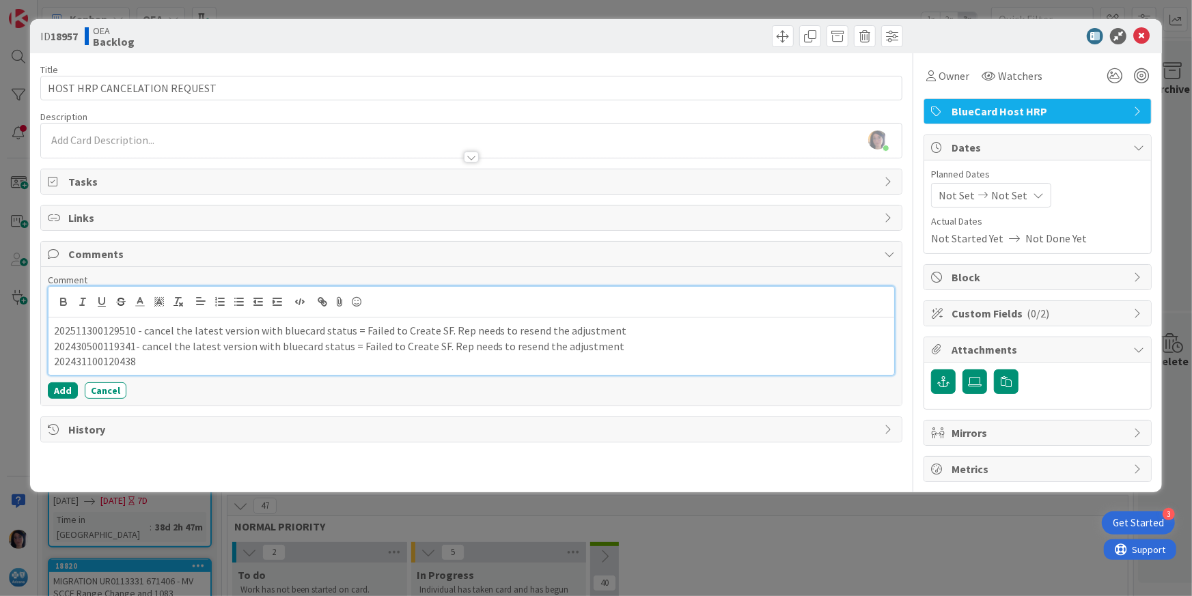
click at [163, 362] on p "202431100120438" at bounding box center [471, 362] width 835 height 16
click at [134, 362] on p "202431100120438- cancel the latest version with bluecard status = Failed to Cre…" at bounding box center [471, 362] width 835 height 16
click at [134, 344] on p "202430500119341- cancel the latest version with bluecard status = Failed to Cre…" at bounding box center [471, 347] width 835 height 16
click at [624, 359] on p "202431100120438 - cancel the latest version with bluecard status = Failed to Cr…" at bounding box center [471, 362] width 835 height 16
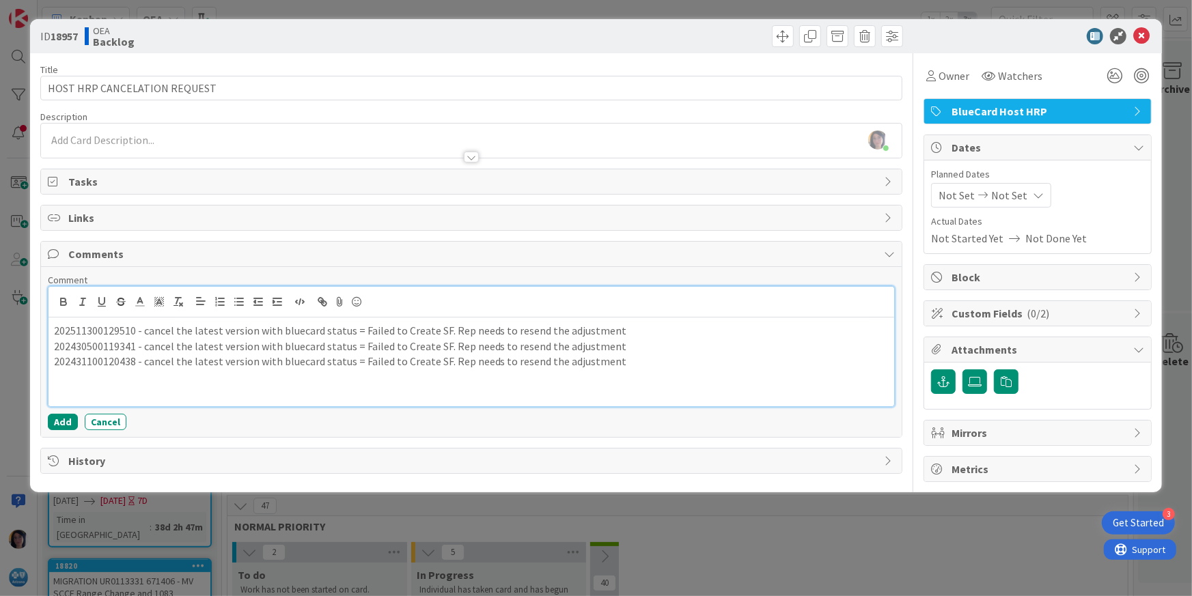
click at [71, 368] on p "202431100120438 - cancel the latest version with bluecard status = Failed to Cr…" at bounding box center [471, 362] width 835 height 16
click at [70, 375] on p at bounding box center [471, 378] width 835 height 16
drag, startPoint x: 136, startPoint y: 361, endPoint x: 462, endPoint y: 351, distance: 326.0
click at [462, 351] on div "202511300129510 - cancel the latest version with bluecard status = Failed to Cr…" at bounding box center [472, 362] width 846 height 89
drag, startPoint x: 650, startPoint y: 369, endPoint x: 511, endPoint y: 371, distance: 138.7
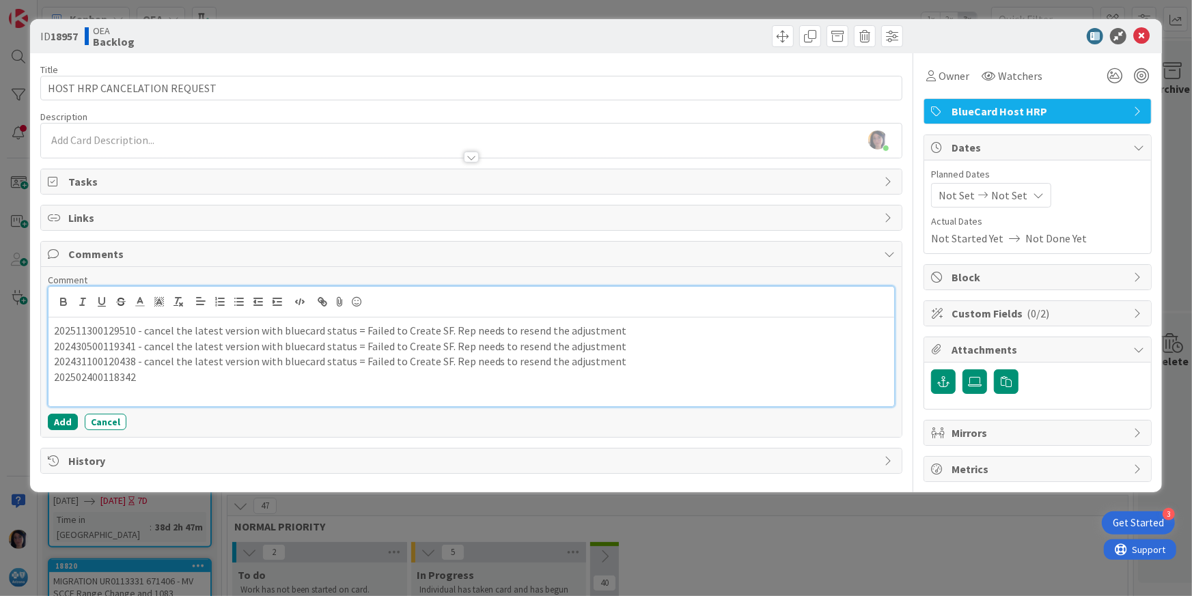
click at [511, 371] on p "202502400118342" at bounding box center [471, 378] width 835 height 16
click at [512, 372] on p "202502400118342" at bounding box center [471, 378] width 835 height 16
drag, startPoint x: 277, startPoint y: 370, endPoint x: 264, endPoint y: 369, distance: 13.1
click at [275, 370] on p "202502400118342" at bounding box center [471, 378] width 835 height 16
drag, startPoint x: 143, startPoint y: 361, endPoint x: 612, endPoint y: 362, distance: 468.6
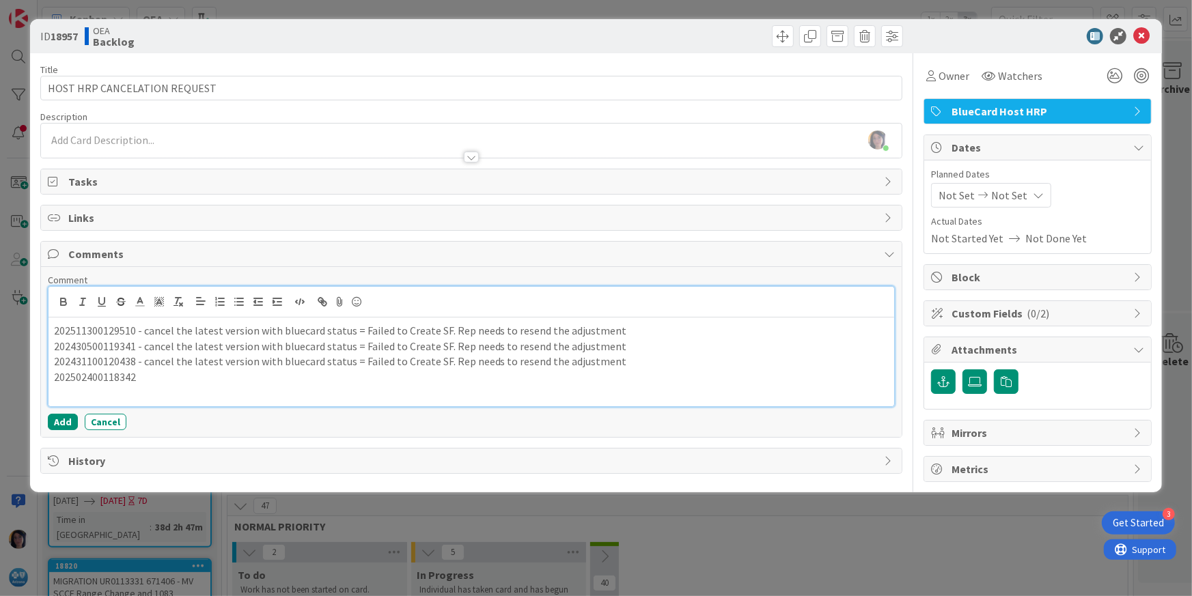
click at [612, 362] on p "202431100120438 - cancel the latest version with bluecard status = Failed to Cr…" at bounding box center [471, 362] width 835 height 16
copy p "cancel the latest version with bluecard status = Failed to Create SF. Rep needs…"
click at [96, 376] on p "202502400118342" at bounding box center [471, 378] width 835 height 16
click at [163, 378] on p "202502400118342" at bounding box center [471, 378] width 835 height 16
click at [632, 379] on p "202502400118342 - cancel the latest version with bluecard status = Failed to Cr…" at bounding box center [471, 378] width 835 height 16
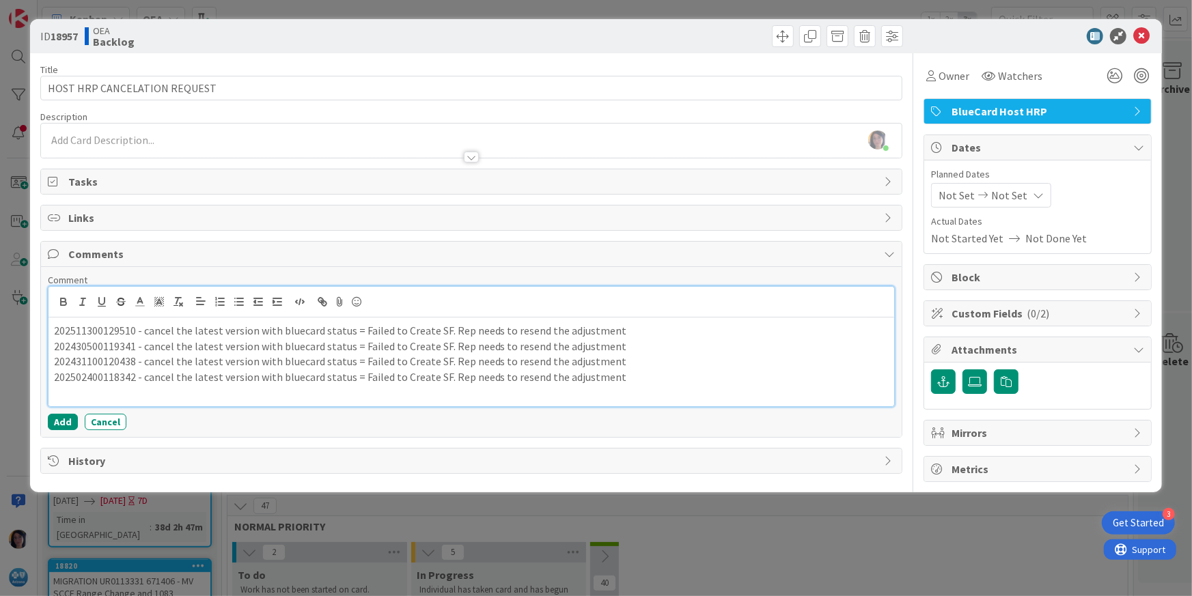
click at [71, 387] on p at bounding box center [471, 393] width 835 height 16
drag, startPoint x: 626, startPoint y: 376, endPoint x: 141, endPoint y: 374, distance: 485.0
click at [141, 374] on p "202502400118342 - cancel the latest version with bluecard status = Failed to Cr…" at bounding box center [471, 378] width 835 height 16
copy p "cancel the latest version with bluecard status = Failed to Create SF. Rep needs…"
click at [150, 393] on p "202432500124684" at bounding box center [471, 393] width 835 height 16
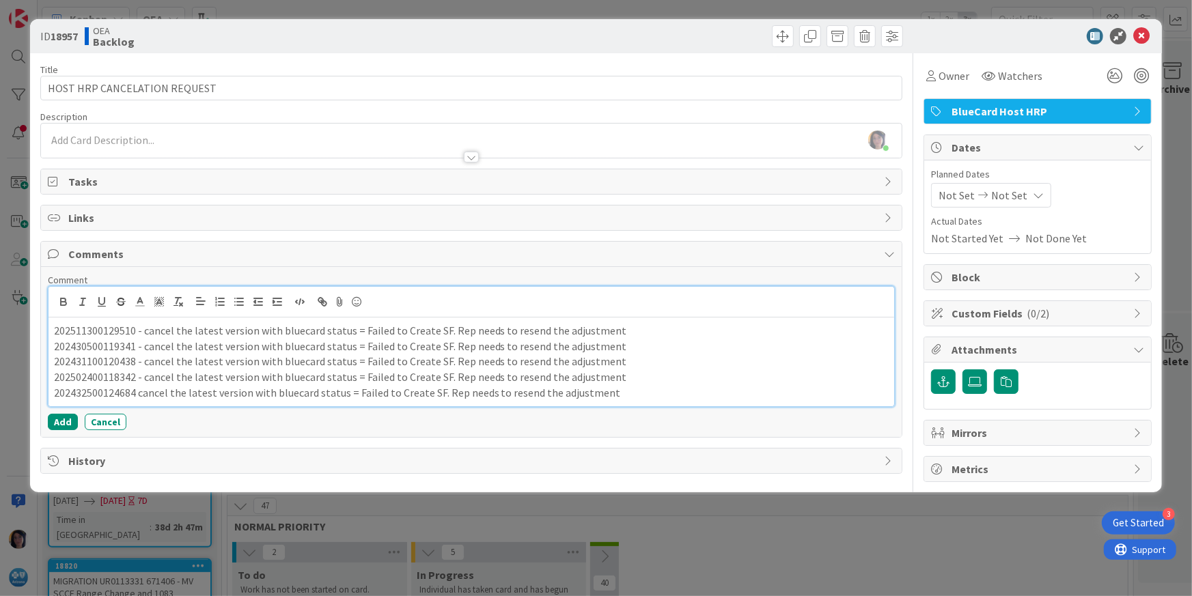
click at [137, 391] on p "202432500124684 cancel the latest version with bluecard status = Failed to Crea…" at bounding box center [471, 393] width 835 height 16
click at [107, 377] on p "202502400118342 - cancel the latest version with bluecard status = Failed to Cr…" at bounding box center [471, 378] width 835 height 16
copy p "202502400118342"
click at [221, 386] on p "202432500124684 - cancel the latest version with bluecard status = Failed to Cr…" at bounding box center [471, 393] width 835 height 16
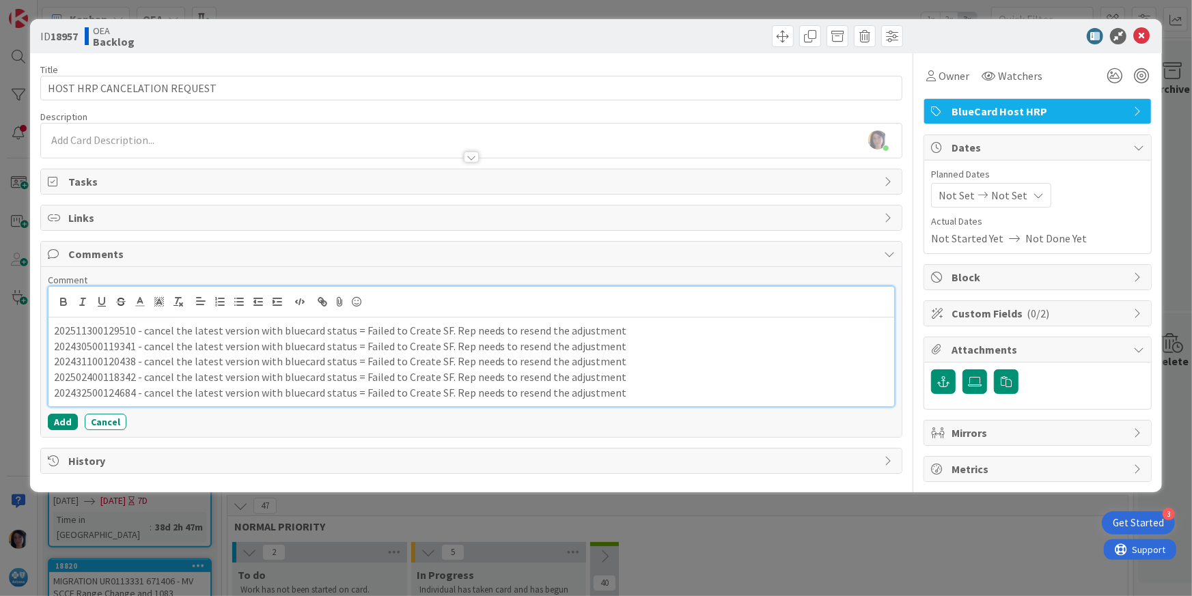
drag, startPoint x: 615, startPoint y: 371, endPoint x: 54, endPoint y: 376, distance: 560.9
click at [54, 376] on p "202502400118342 - cancel the latest version with bluecard status = Failed to Cr…" at bounding box center [471, 378] width 835 height 16
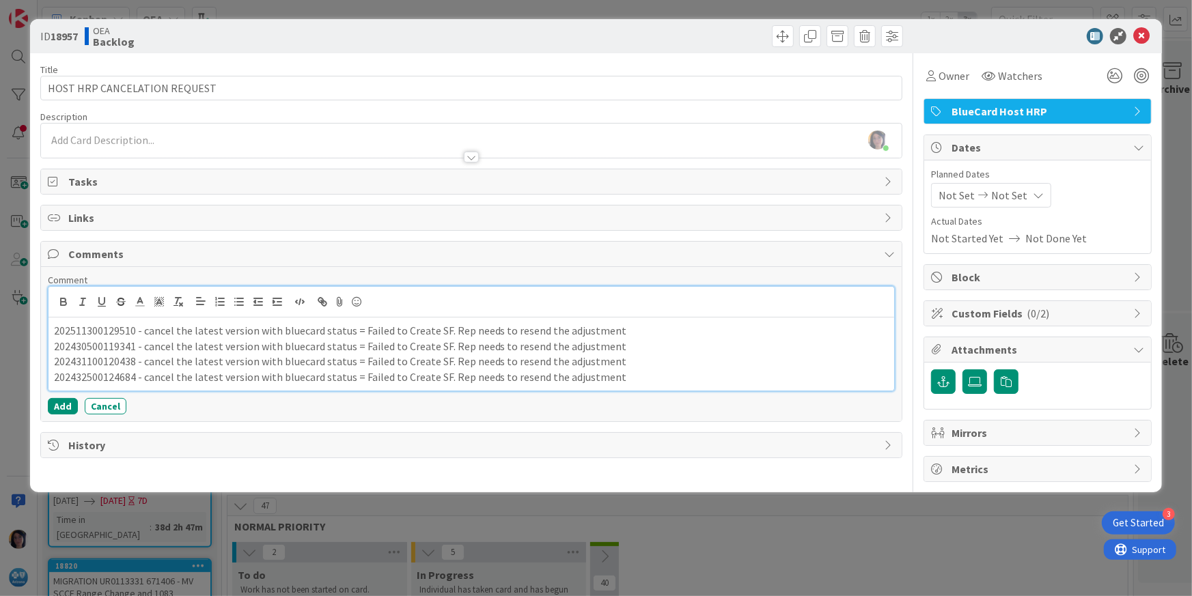
click at [72, 335] on p "202511300129510 - cancel the latest version with bluecard status = Failed to Cr…" at bounding box center [471, 331] width 835 height 16
drag, startPoint x: 51, startPoint y: 330, endPoint x: 626, endPoint y: 383, distance: 577.6
click at [626, 383] on div "202511300129510 - cancel the latest version with bluecard status = Failed to Cr…" at bounding box center [472, 354] width 846 height 73
copy div "202511300129510 - cancel the latest version with bluecard status = Failed to Cr…"
click at [465, 368] on p "202431100120438 - cancel the latest version with bluecard status = Failed to Cr…" at bounding box center [471, 362] width 835 height 16
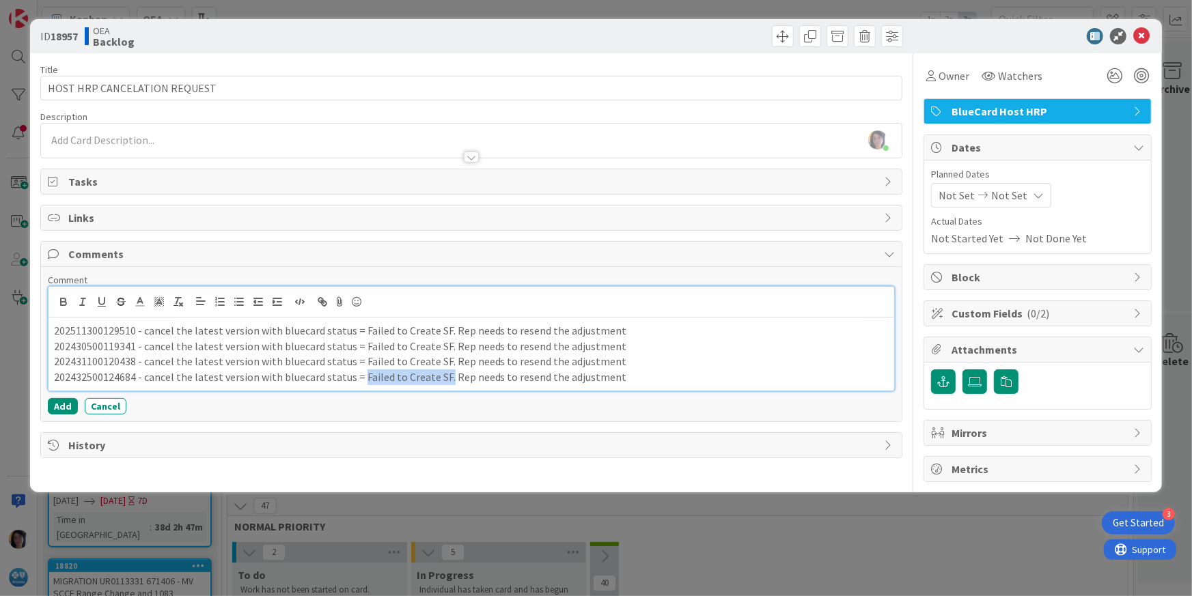
drag, startPoint x: 358, startPoint y: 378, endPoint x: 443, endPoint y: 373, distance: 84.8
click at [443, 373] on p "202432500124684 - cancel the latest version with bluecard status = Failed to Cr…" at bounding box center [471, 378] width 835 height 16
click at [762, 377] on p "202432500124684 - cancel the latest version with bluecard status = SF Created. …" at bounding box center [471, 378] width 835 height 16
click at [88, 361] on p "202431100120438 - cancel the latest version with bluecard status = Failed to Cr…" at bounding box center [471, 362] width 835 height 16
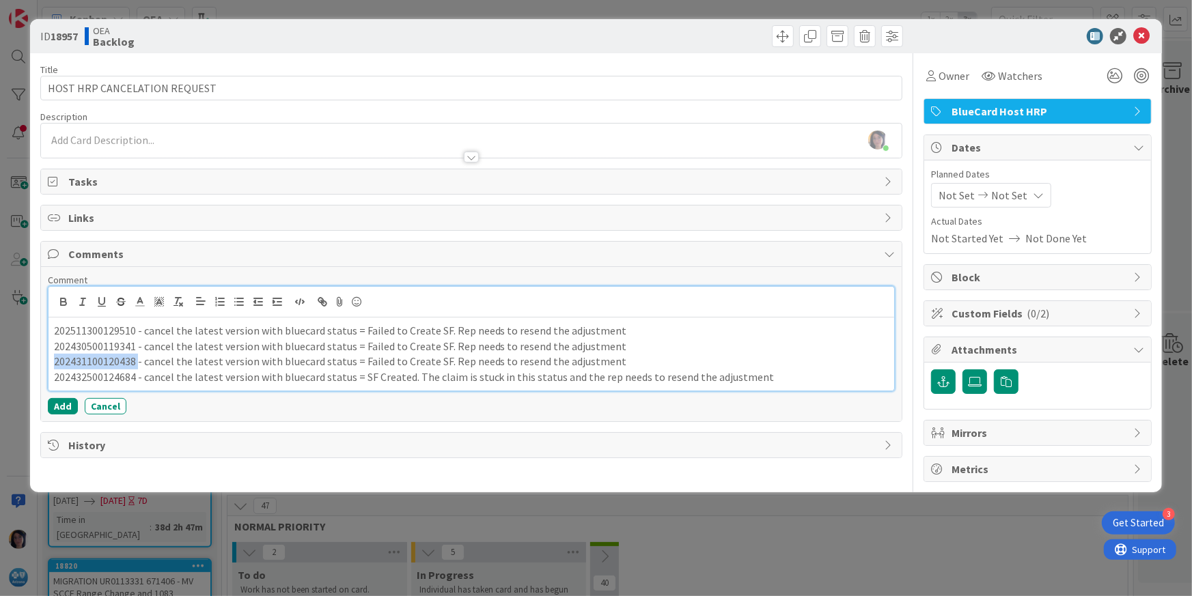
copy p "202431100120438"
click at [97, 346] on p "202430500119341 - cancel the latest version with bluecard status = Failed to Cr…" at bounding box center [471, 347] width 835 height 16
drag, startPoint x: 97, startPoint y: 346, endPoint x: 87, endPoint y: 341, distance: 11.0
click at [96, 346] on p "202430500119341 - cancel the latest version with bluecard status = Failed to Cr…" at bounding box center [471, 347] width 835 height 16
copy p "202430500119341"
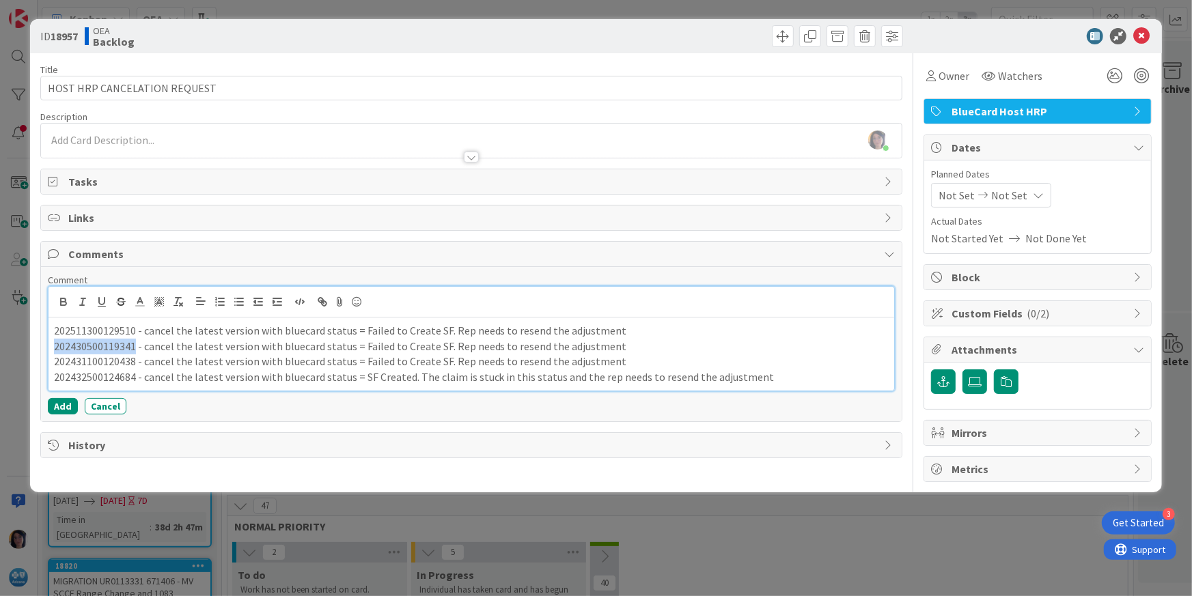
click at [94, 352] on p "202430500119341 - cancel the latest version with bluecard status = Failed to Cr…" at bounding box center [471, 347] width 835 height 16
click at [98, 339] on p "202430500119341 - cancel the latest version with bluecard status = Failed to Cr…" at bounding box center [471, 347] width 835 height 16
copy p "202430500119341"
click at [96, 330] on p "202511300129510 - cancel the latest version with bluecard status = Failed to Cr…" at bounding box center [471, 331] width 835 height 16
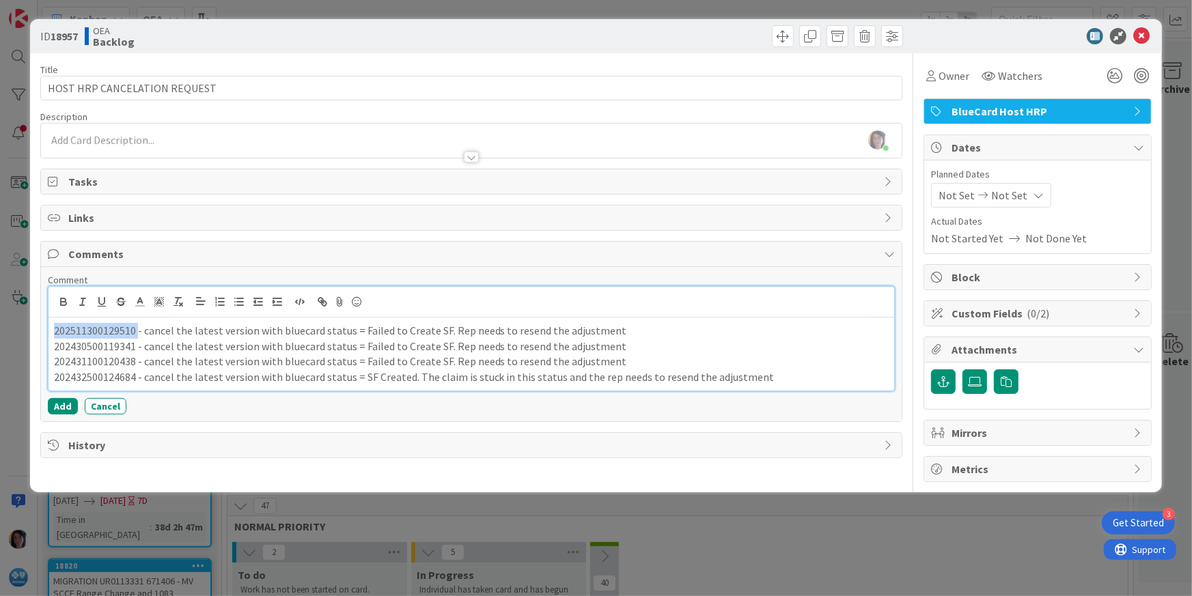
drag, startPoint x: 96, startPoint y: 330, endPoint x: 13, endPoint y: 316, distance: 84.6
click at [96, 329] on p "202511300129510 - cancel the latest version with bluecard status = Failed to Cr…" at bounding box center [471, 331] width 835 height 16
copy p "202511300129510"
click at [161, 367] on p "202431100120438 - cancel the latest version with bluecard status = Failed to Cr…" at bounding box center [471, 362] width 835 height 16
drag, startPoint x: 50, startPoint y: 326, endPoint x: 838, endPoint y: 379, distance: 790.1
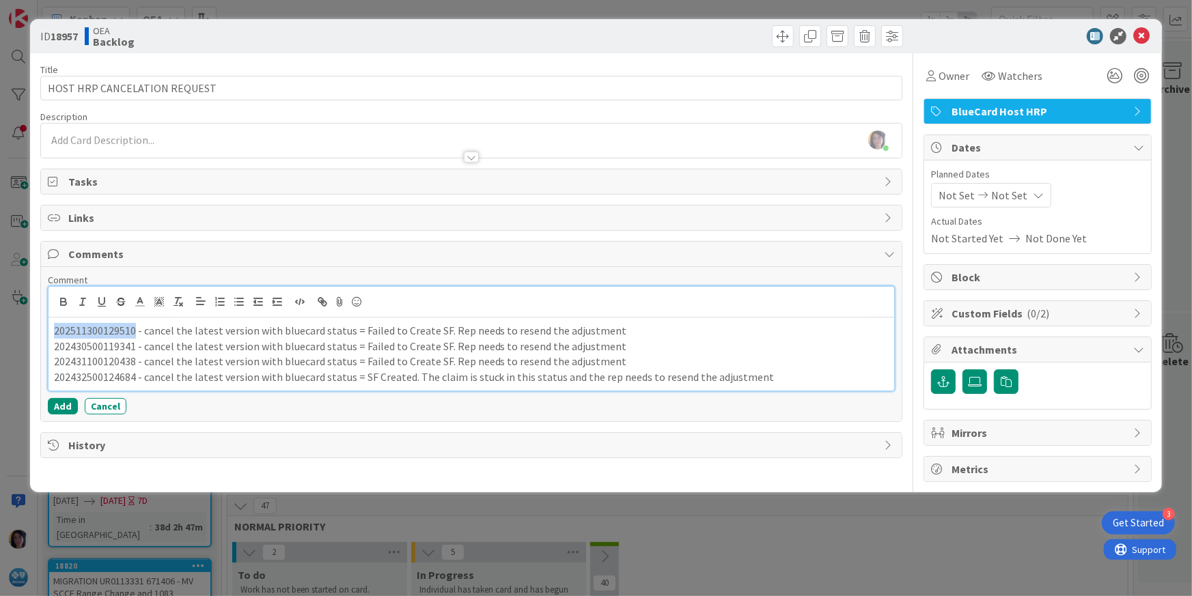
click at [838, 379] on div "202511300129510 - cancel the latest version with bluecard status = Failed to Cr…" at bounding box center [472, 354] width 846 height 73
copy div "202511300129510 - cancel the latest version with bluecard status = Failed to Cr…"
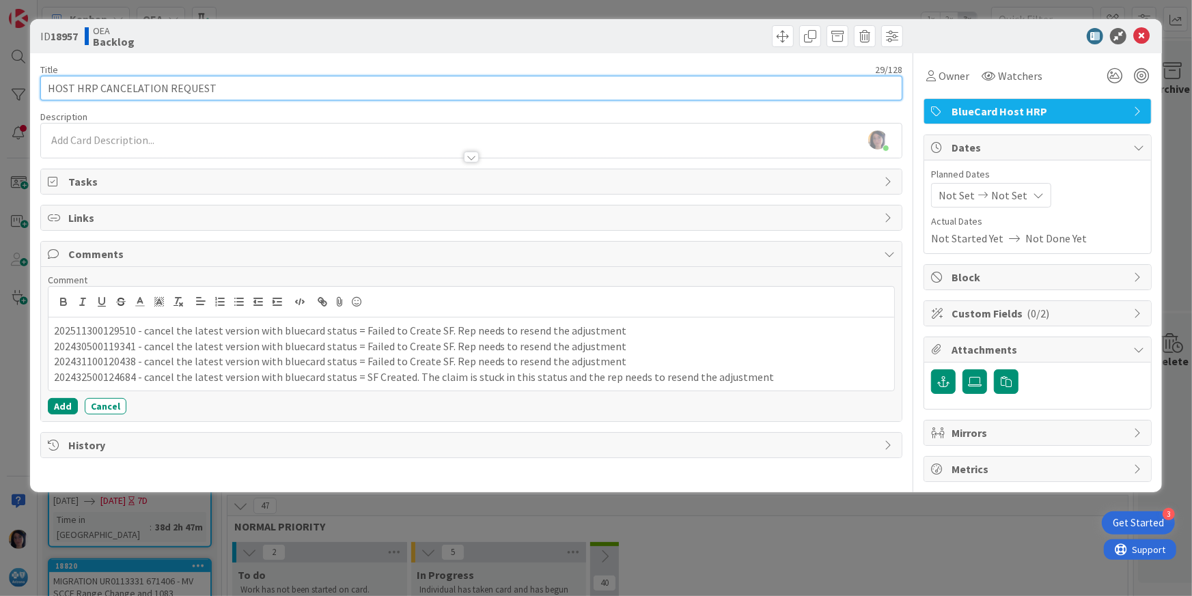
click at [49, 86] on input "HOST HRP CANCELATION REQUEST" at bounding box center [471, 88] width 863 height 25
paste input "UR0127358"
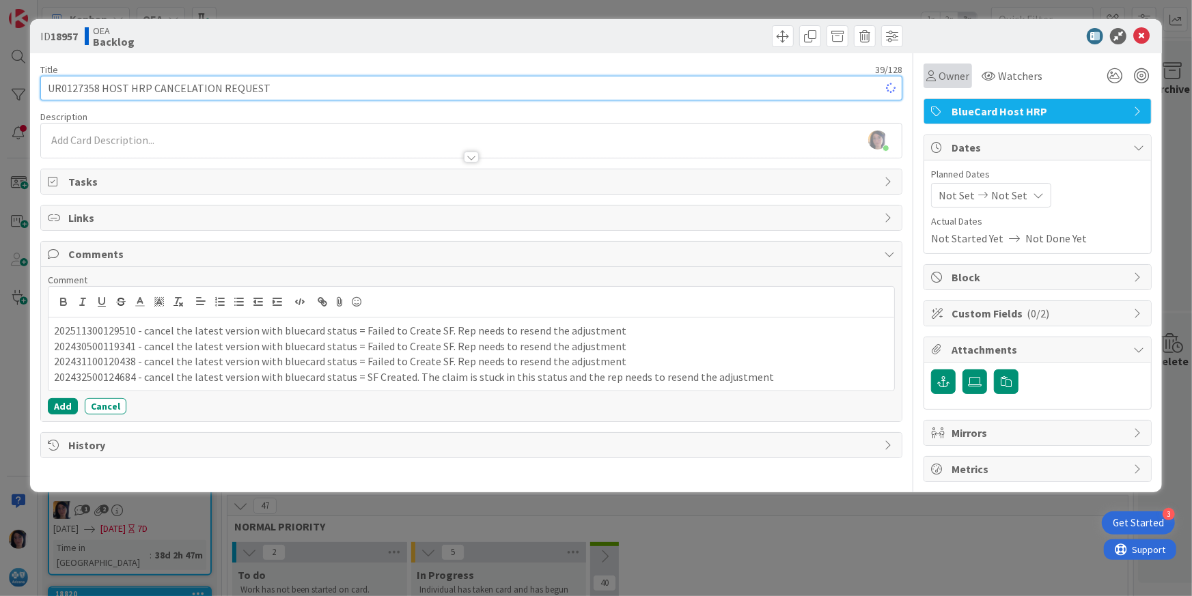
type input "UR0127358 HOST HRP CANCELATION REQUEST"
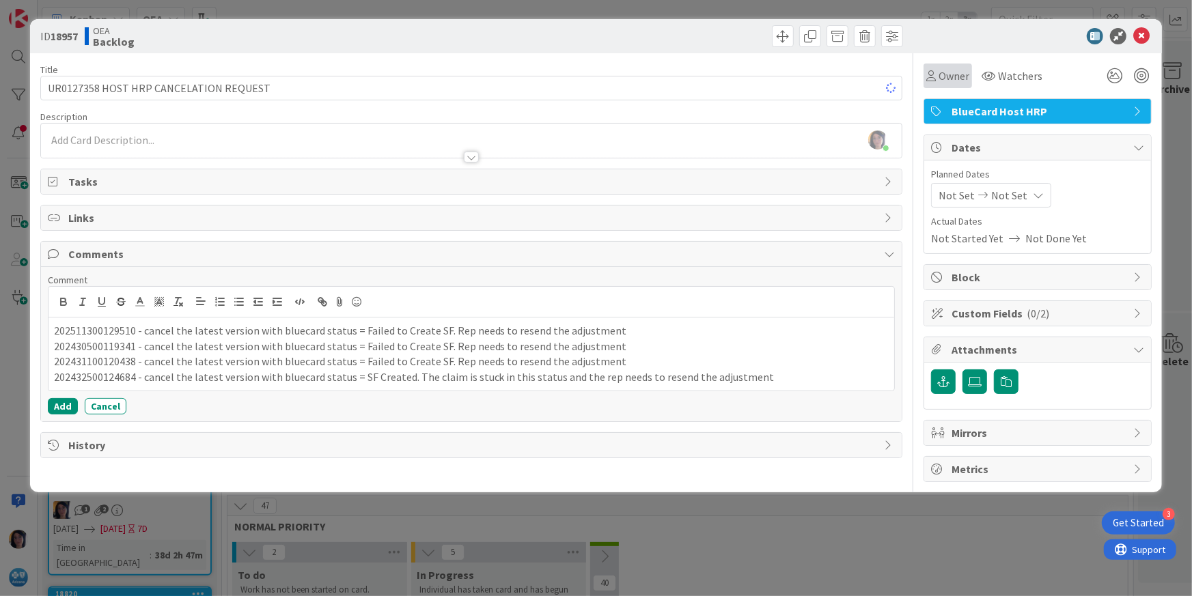
click at [952, 72] on span "Owner" at bounding box center [954, 76] width 31 height 16
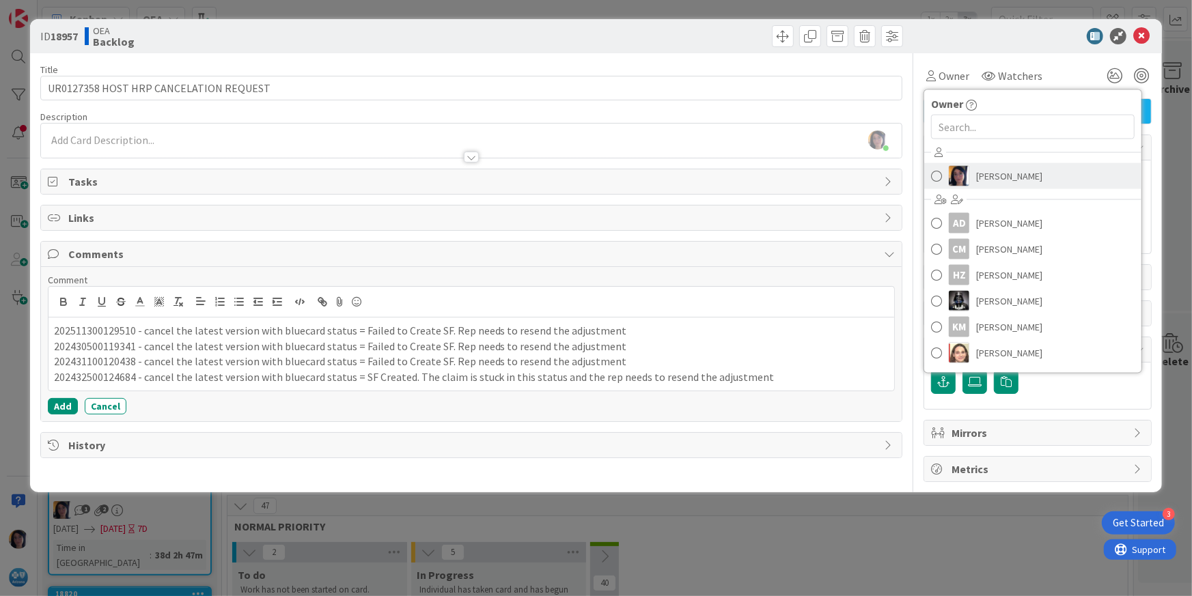
click at [988, 174] on span "[PERSON_NAME]" at bounding box center [1009, 176] width 66 height 20
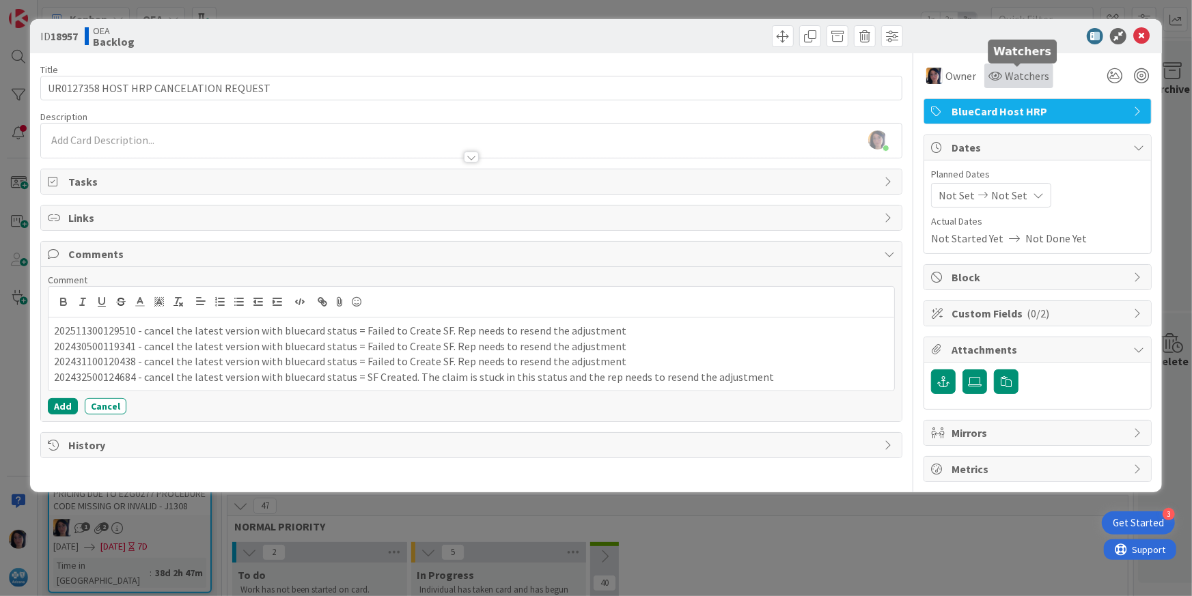
click at [990, 65] on div "Watchers" at bounding box center [1018, 76] width 69 height 25
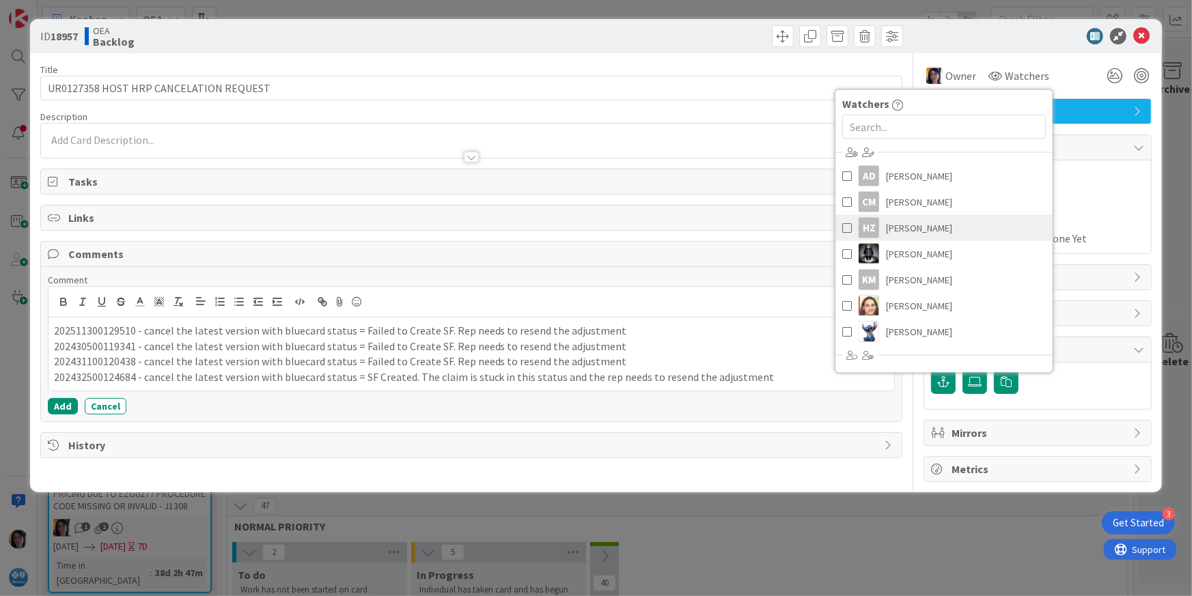
click at [896, 225] on span "[PERSON_NAME]" at bounding box center [919, 228] width 66 height 20
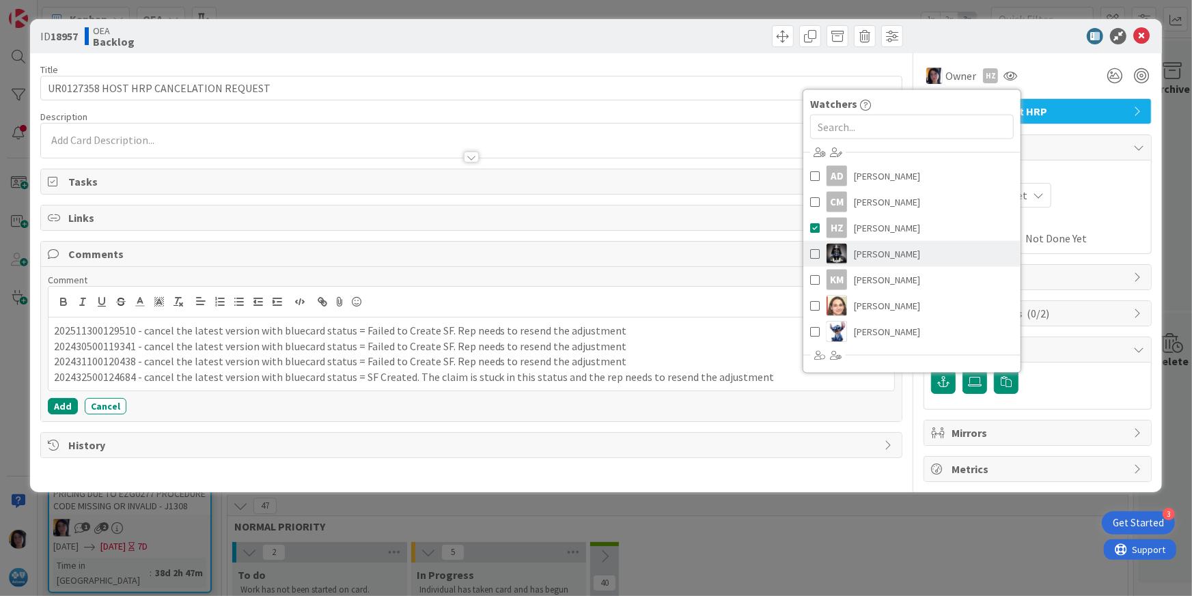
click at [901, 247] on span "[PERSON_NAME]" at bounding box center [887, 254] width 66 height 20
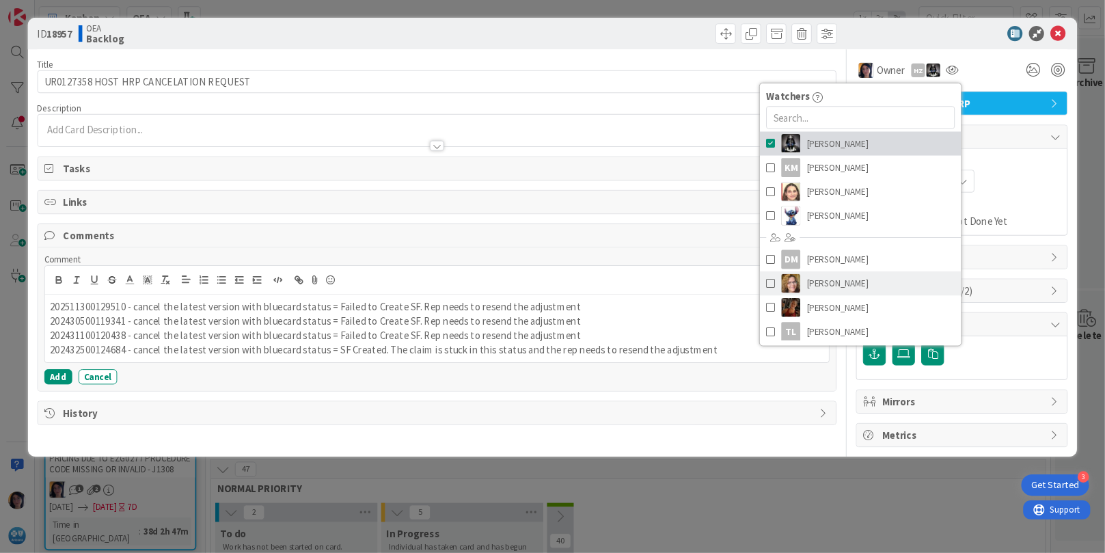
scroll to position [154, 0]
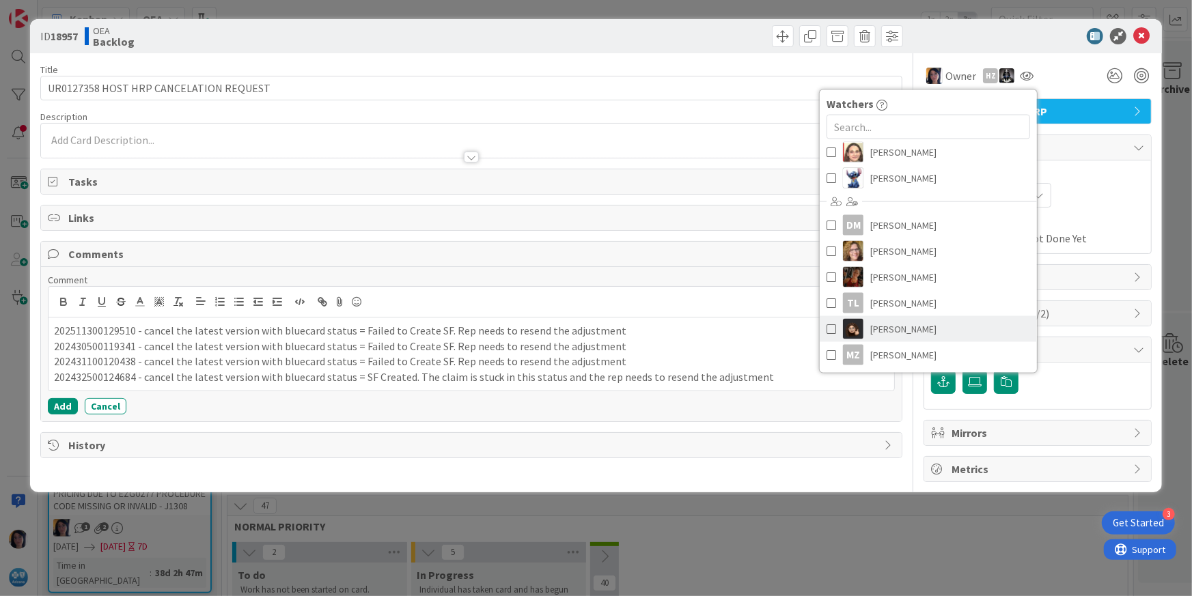
click at [895, 325] on span "[PERSON_NAME]" at bounding box center [903, 329] width 66 height 20
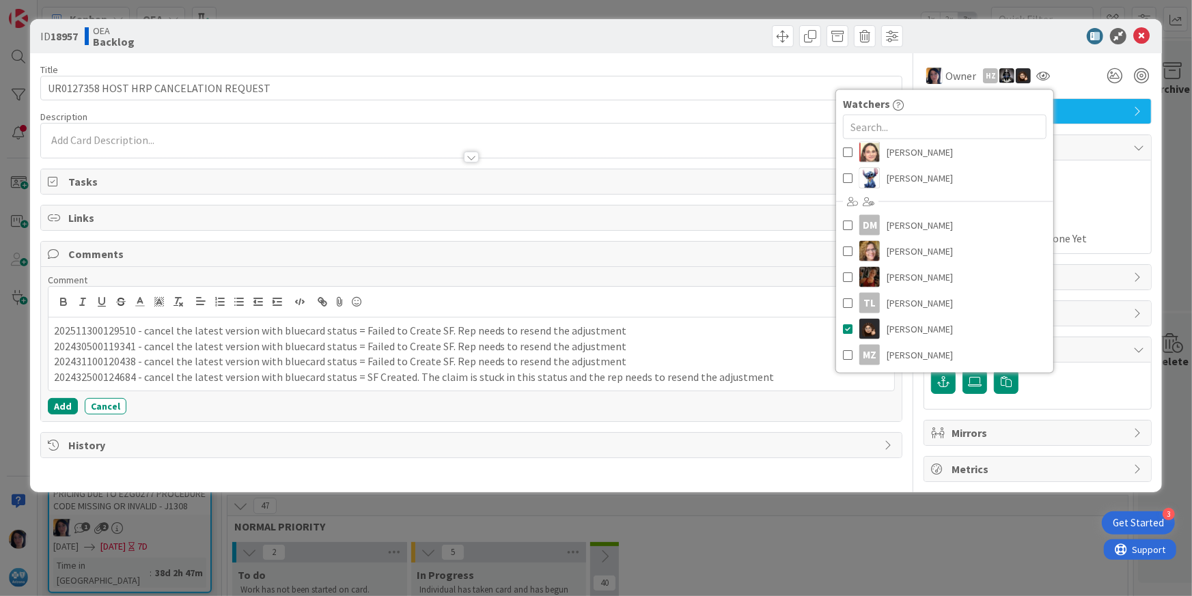
click at [1107, 220] on span "Actual Dates" at bounding box center [1037, 221] width 213 height 14
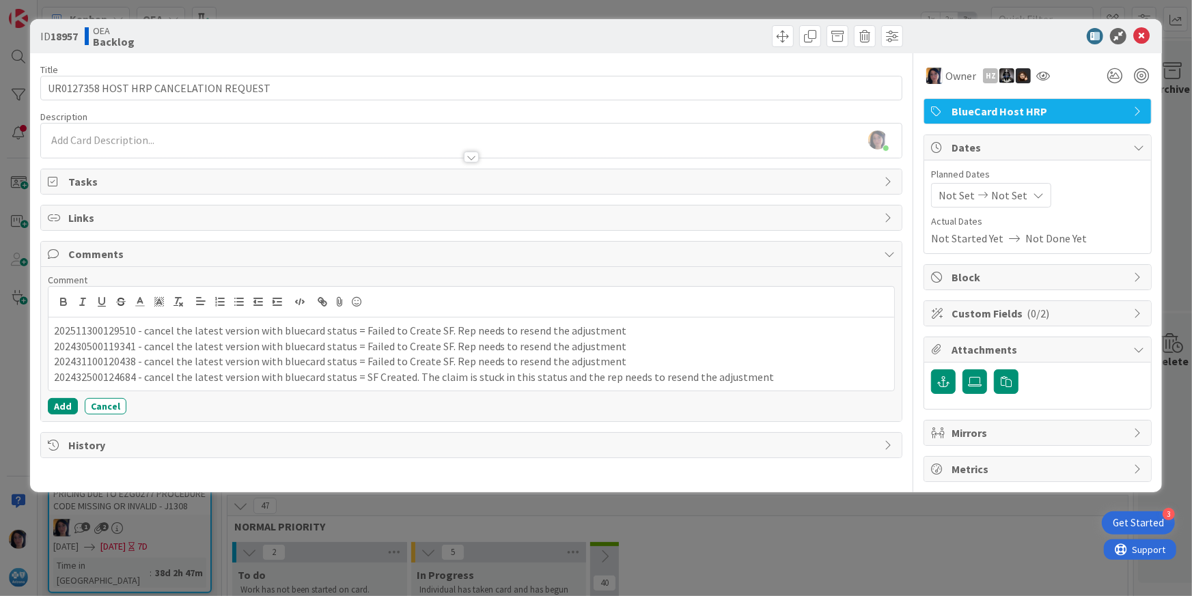
click at [963, 195] on span "Not Set" at bounding box center [957, 195] width 36 height 16
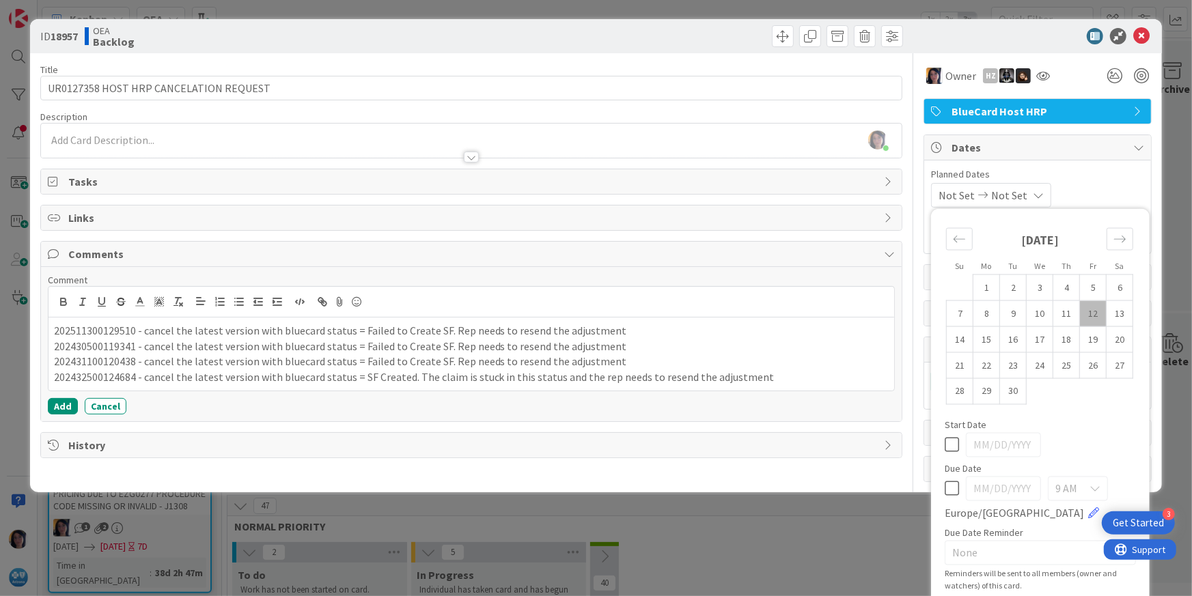
click at [1081, 316] on td "12" at bounding box center [1093, 314] width 27 height 26
type input "[DATE]"
click at [1080, 348] on td "19" at bounding box center [1093, 340] width 27 height 26
type input "[DATE]"
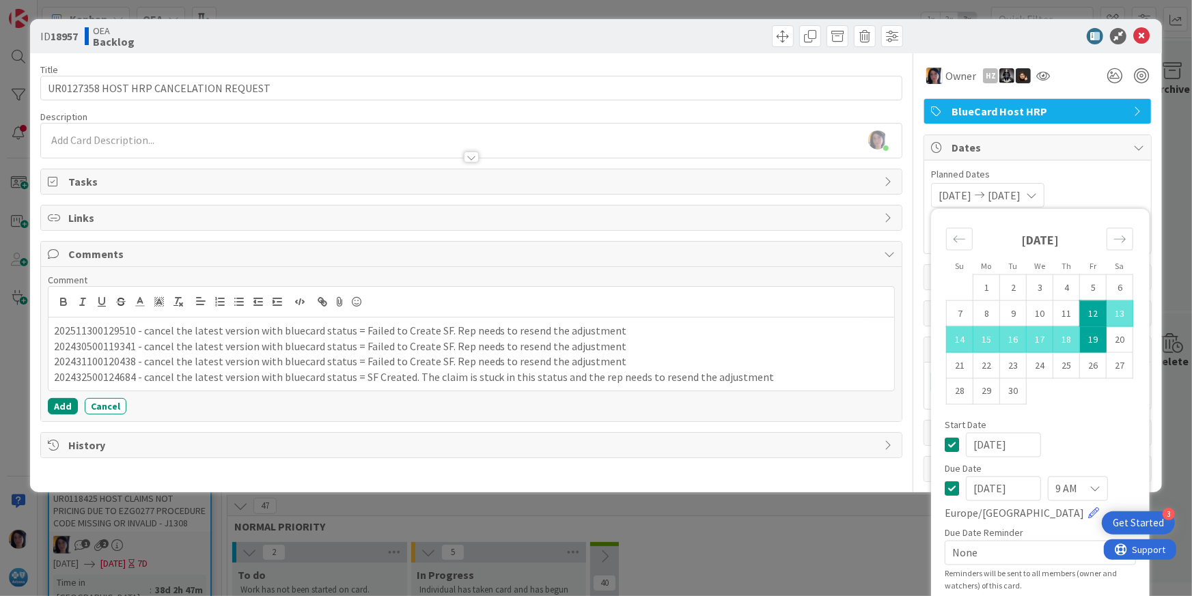
click at [665, 484] on div "ID 18957 OEA Backlog Title 39 / 128 UR0127358 HOST HRP CANCELATION REQUEST Desc…" at bounding box center [596, 255] width 1133 height 473
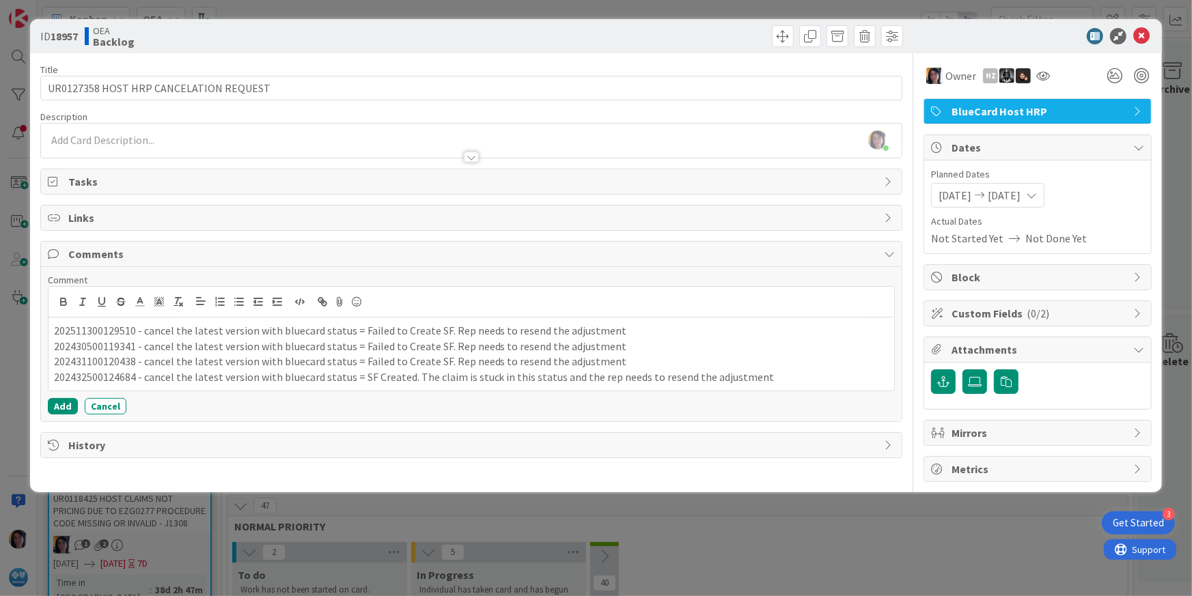
click at [210, 143] on div at bounding box center [471, 150] width 861 height 14
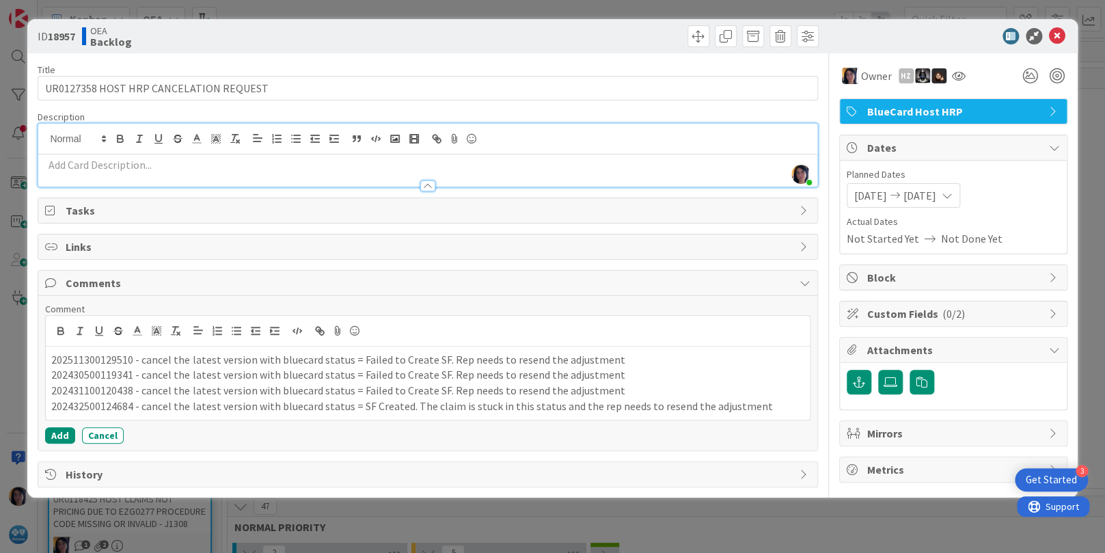
drag, startPoint x: 362, startPoint y: 66, endPoint x: 415, endPoint y: 66, distance: 53.3
click at [362, 66] on div "Title 39 / 128" at bounding box center [427, 70] width 779 height 12
click at [695, 36] on span at bounding box center [698, 36] width 22 height 22
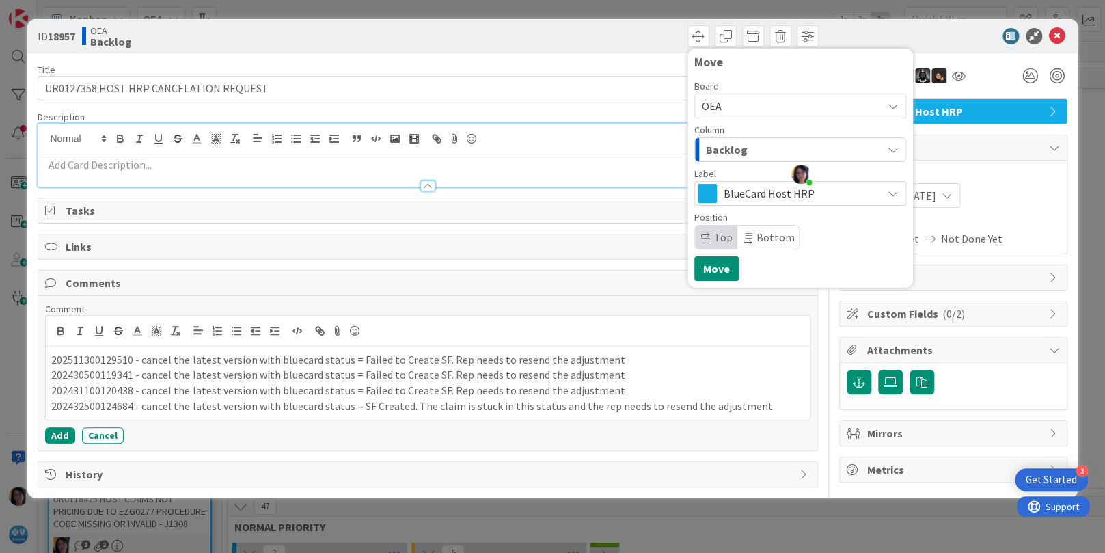
click at [730, 144] on span "Backlog" at bounding box center [727, 150] width 42 height 18
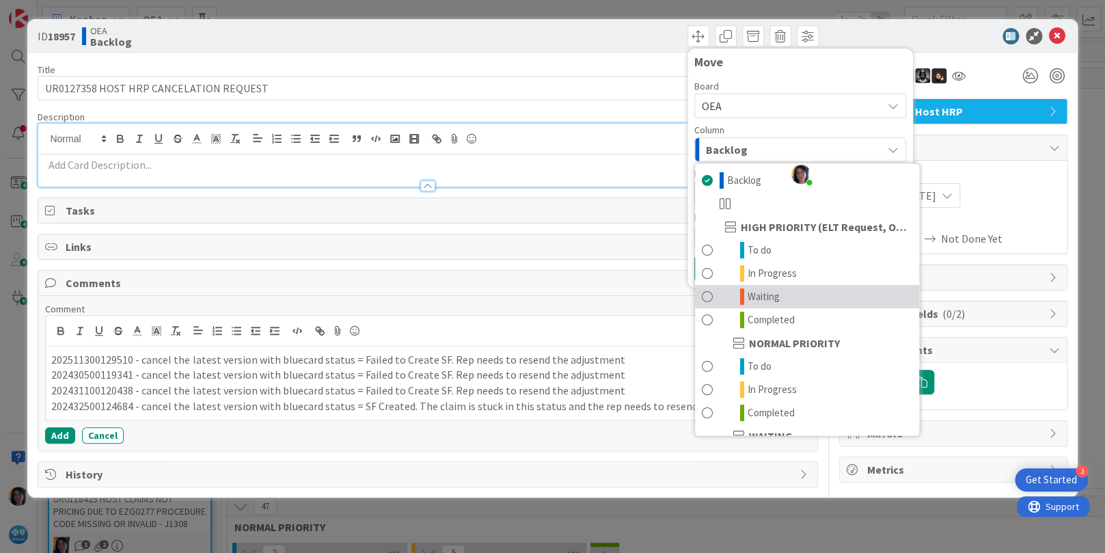
scroll to position [133, 0]
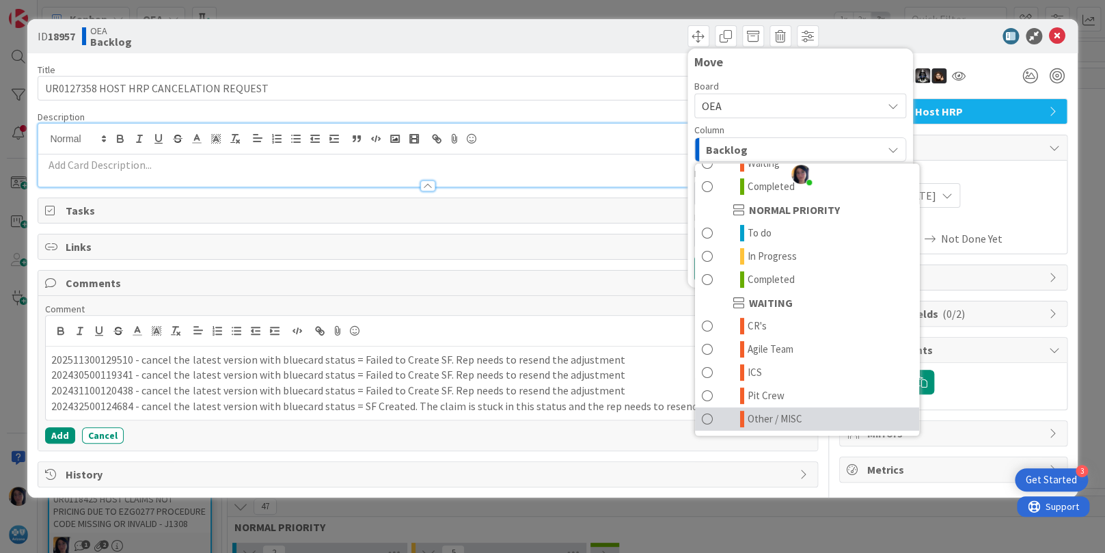
click at [764, 413] on span "Other / MISC" at bounding box center [774, 419] width 55 height 16
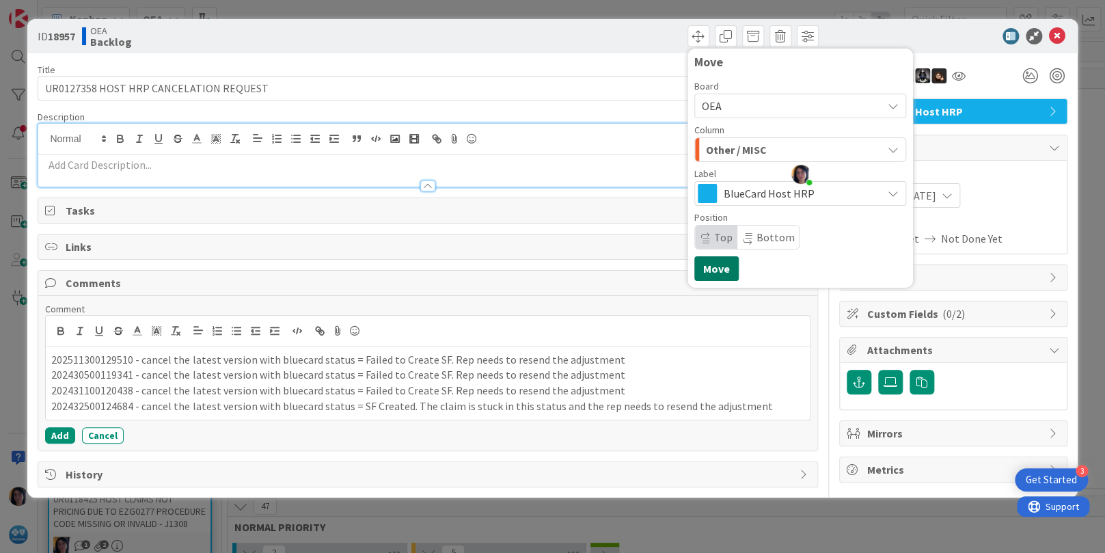
drag, startPoint x: 716, startPoint y: 269, endPoint x: 743, endPoint y: 251, distance: 32.4
click at [716, 269] on button "Move" at bounding box center [716, 268] width 44 height 25
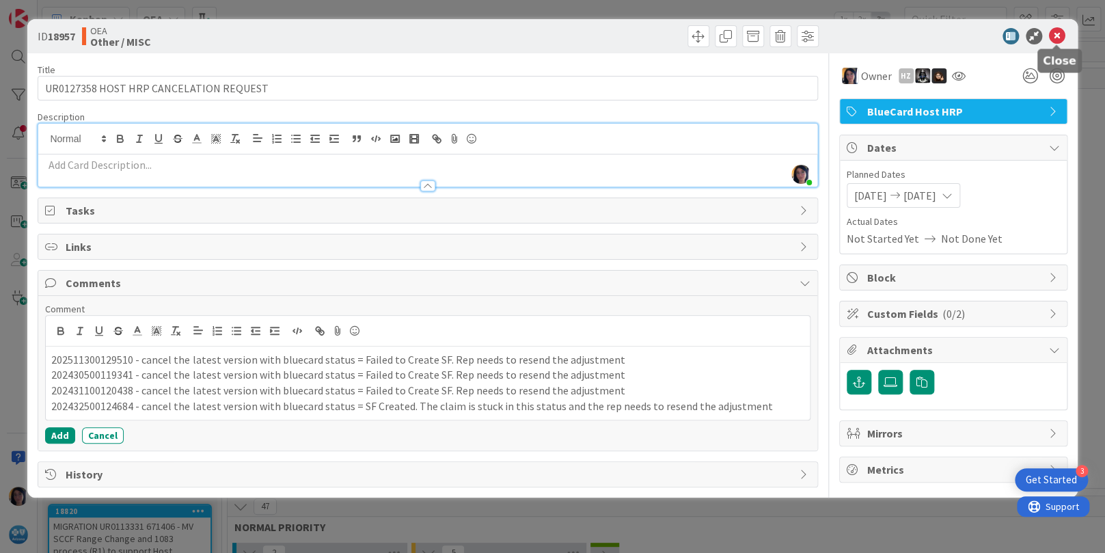
click at [1052, 37] on icon at bounding box center [1057, 36] width 16 height 16
